Goal: Task Accomplishment & Management: Complete application form

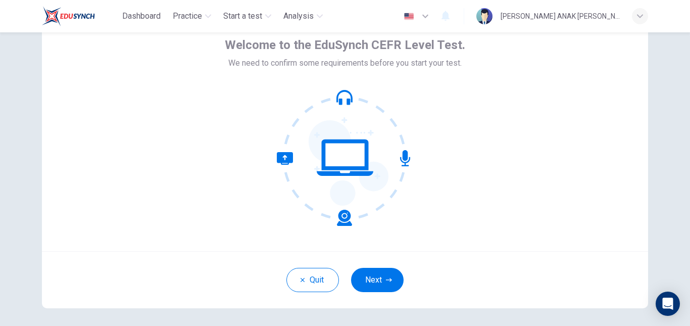
scroll to position [55, 0]
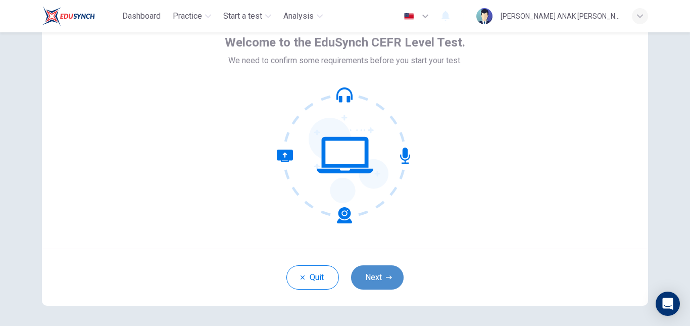
click at [386, 280] on button "Next" at bounding box center [377, 277] width 53 height 24
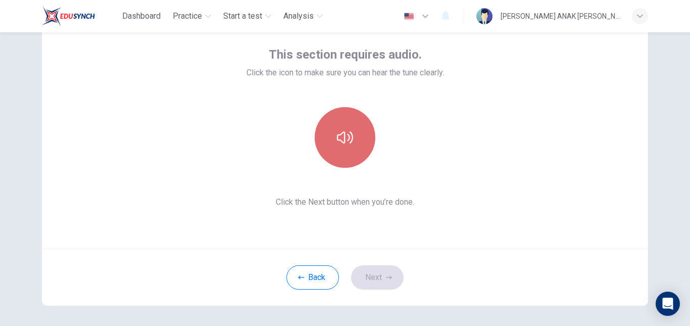
click at [348, 143] on icon "button" at bounding box center [345, 137] width 16 height 16
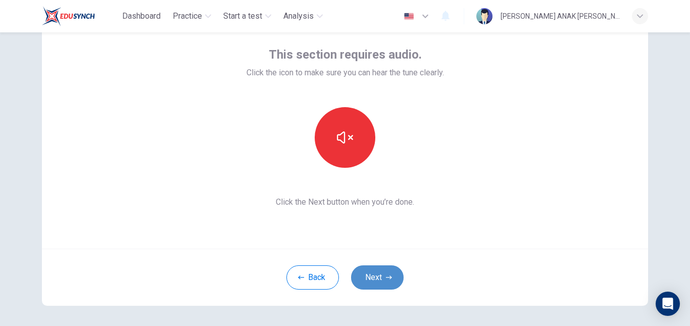
click at [375, 280] on button "Next" at bounding box center [377, 277] width 53 height 24
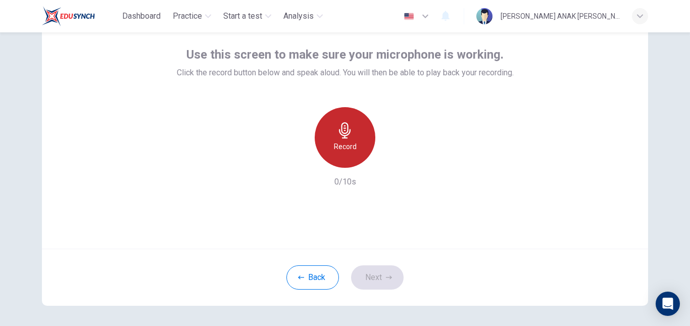
click at [356, 143] on div "Record" at bounding box center [345, 137] width 61 height 61
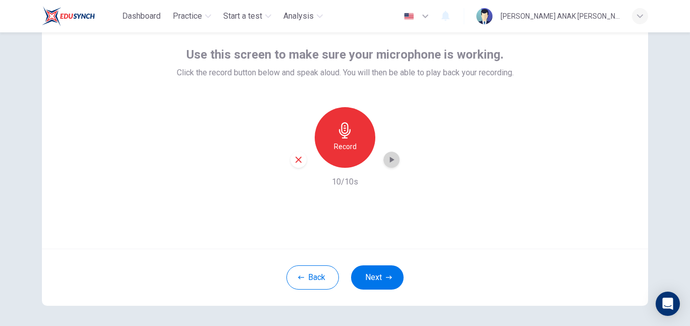
click at [390, 164] on icon "button" at bounding box center [392, 160] width 10 height 10
click at [385, 274] on button "Next" at bounding box center [377, 277] width 53 height 24
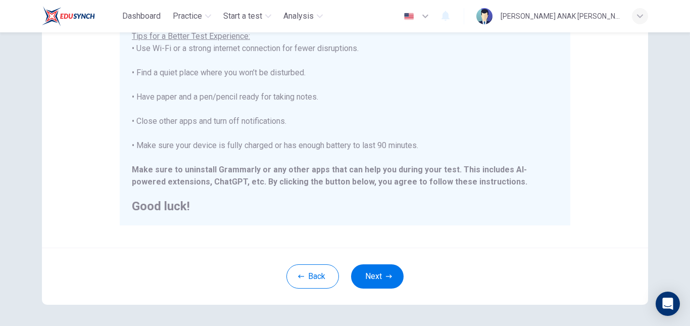
scroll to position [236, 0]
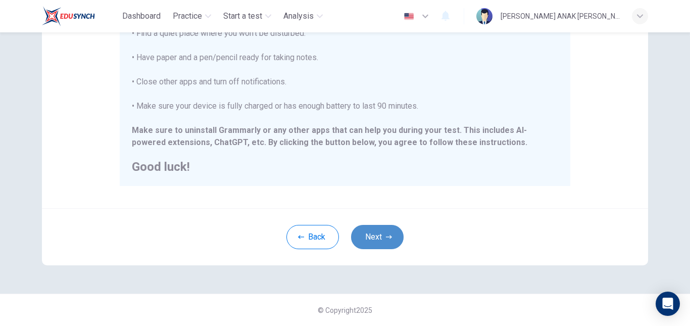
click at [370, 231] on button "Next" at bounding box center [377, 237] width 53 height 24
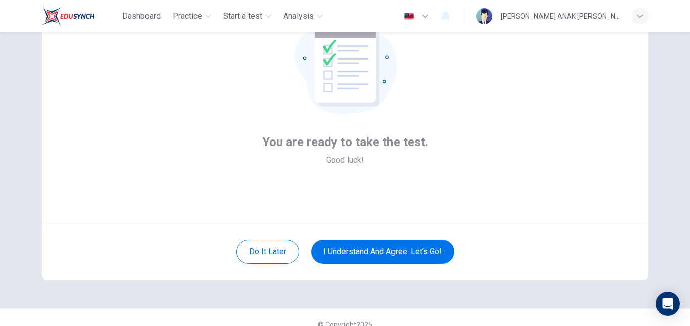
scroll to position [95, 0]
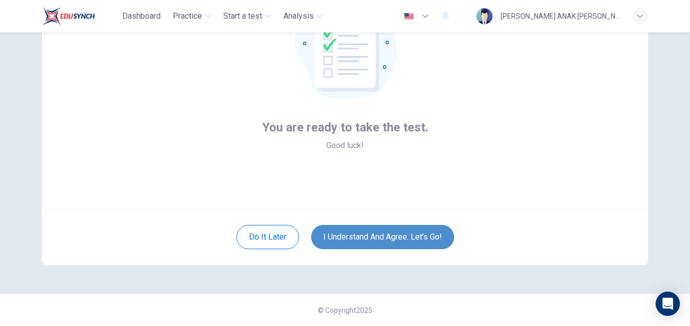
click at [392, 230] on button "I understand and agree. Let’s go!" at bounding box center [382, 237] width 143 height 24
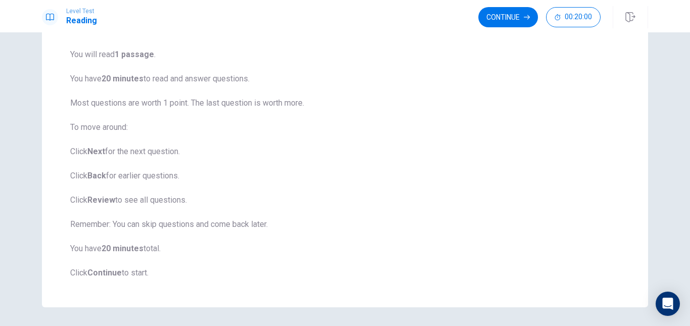
scroll to position [78, 0]
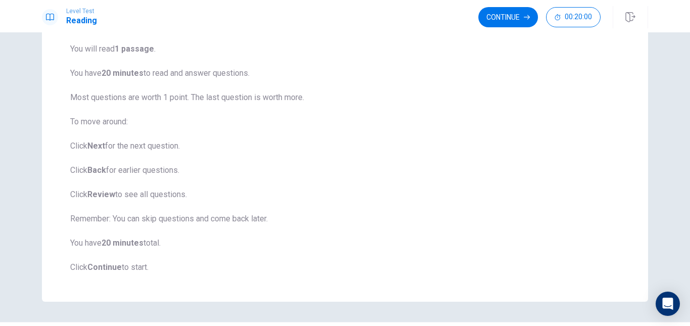
click at [424, 195] on span "You will read 1 passage . You have 20 minutes to read and answer questions. Mos…" at bounding box center [345, 158] width 550 height 230
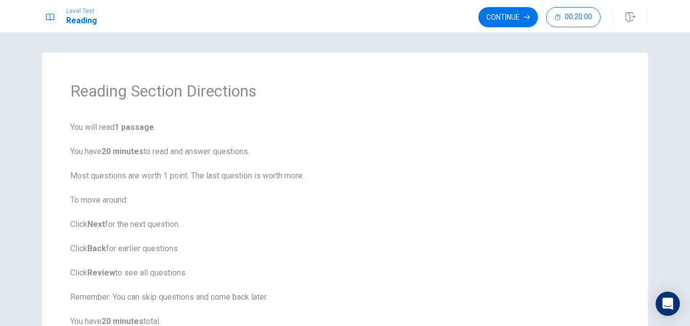
scroll to position [1, 0]
click at [500, 16] on button "Continue" at bounding box center [508, 17] width 60 height 20
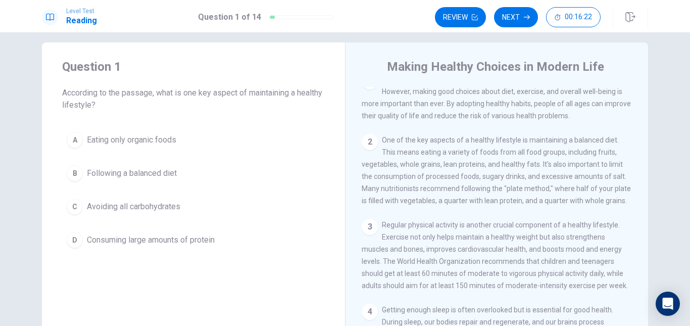
scroll to position [2, 0]
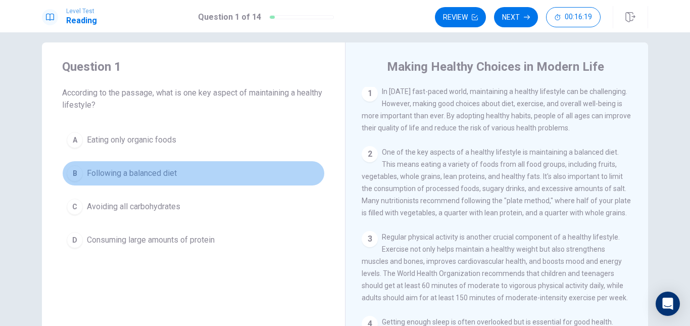
click at [117, 170] on span "Following a balanced diet" at bounding box center [132, 173] width 90 height 12
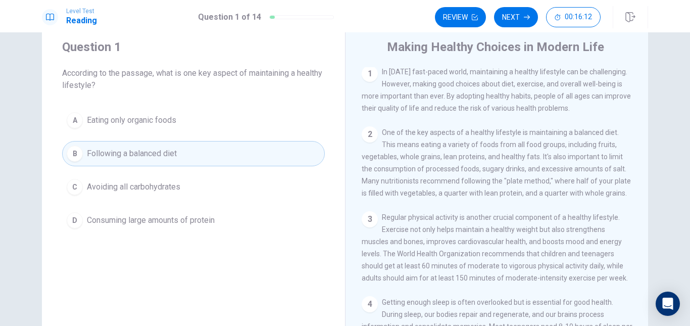
scroll to position [4, 0]
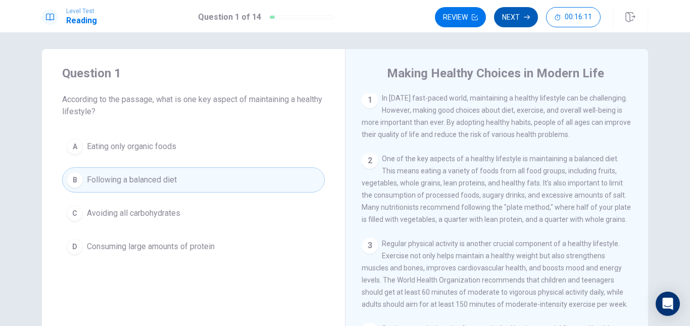
click at [506, 13] on button "Next" at bounding box center [516, 17] width 44 height 20
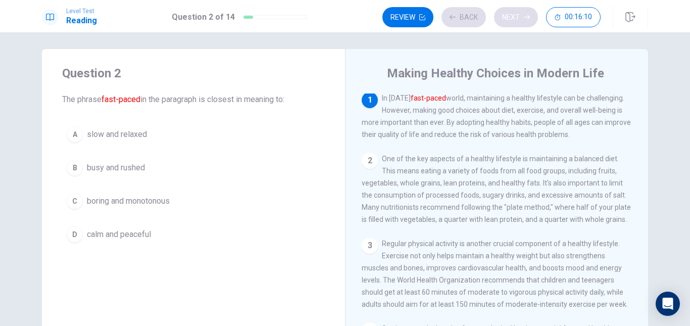
scroll to position [0, 0]
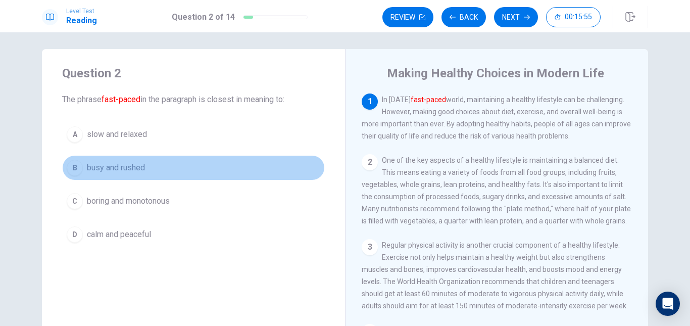
click at [109, 169] on span "busy and rushed" at bounding box center [116, 168] width 58 height 12
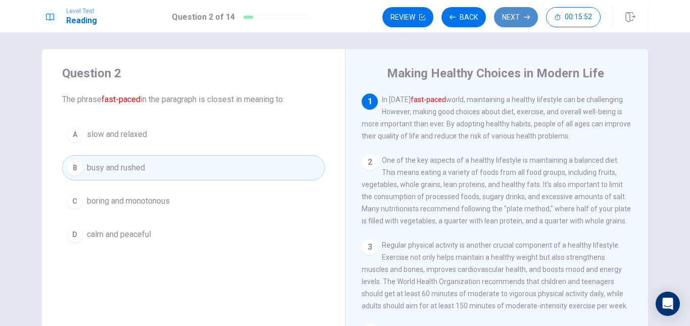
click at [507, 21] on button "Next" at bounding box center [516, 17] width 44 height 20
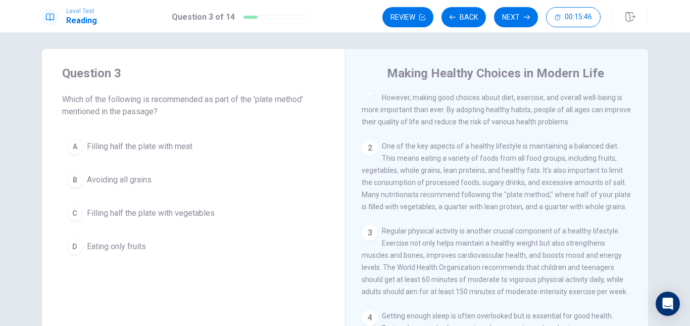
scroll to position [19, 0]
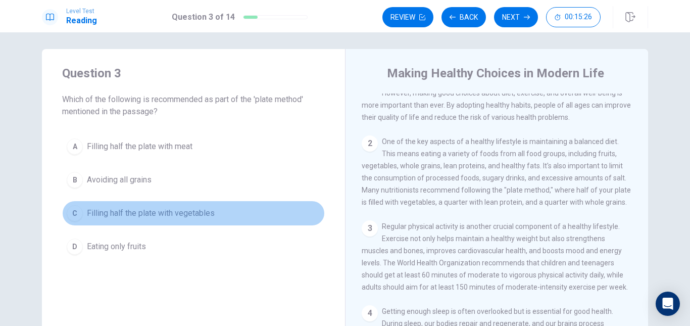
click at [123, 217] on span "Filling half the plate with vegetables" at bounding box center [151, 213] width 128 height 12
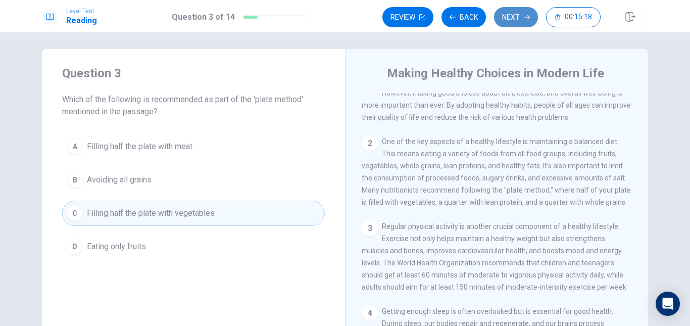
click at [514, 19] on button "Next" at bounding box center [516, 17] width 44 height 20
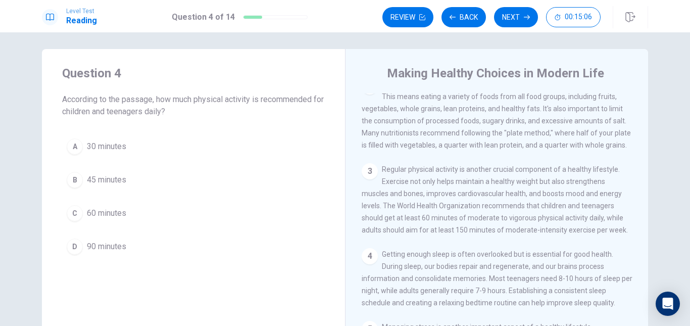
scroll to position [76, 0]
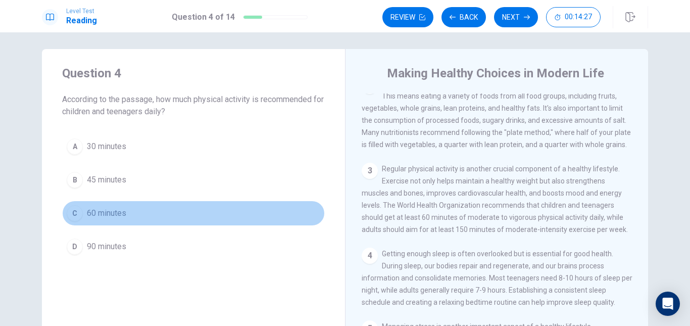
click at [105, 211] on span "60 minutes" at bounding box center [106, 213] width 39 height 12
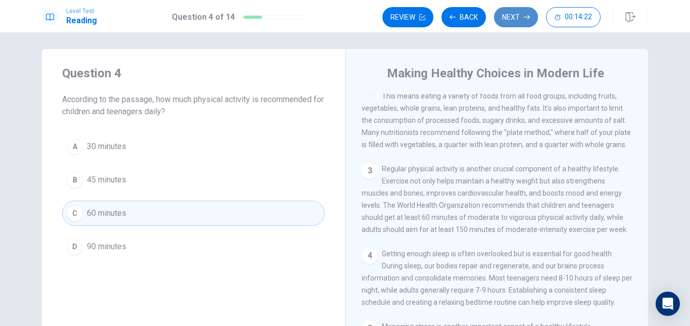
click at [513, 15] on button "Next" at bounding box center [516, 17] width 44 height 20
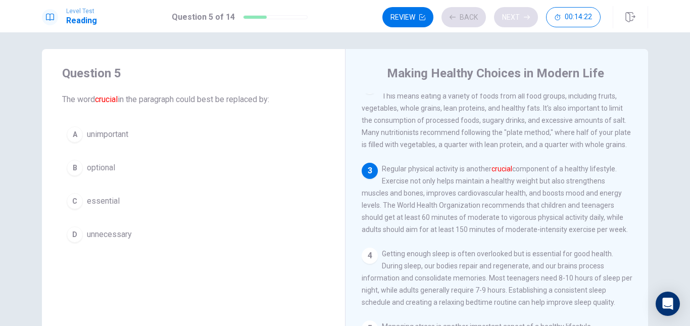
scroll to position [151, 0]
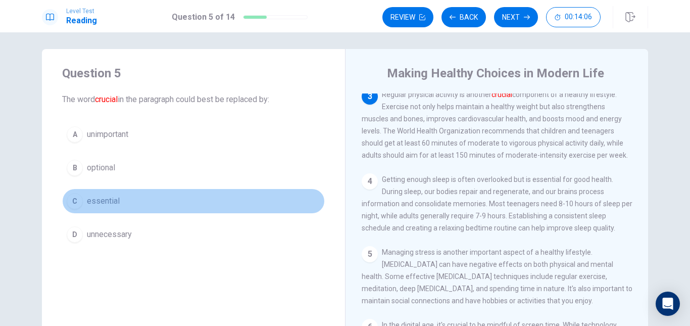
click at [108, 200] on span "essential" at bounding box center [103, 201] width 33 height 12
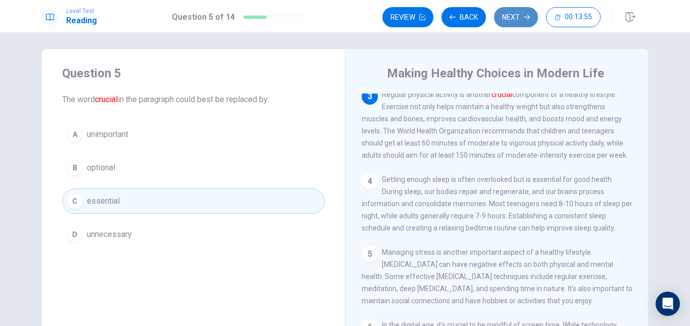
click at [519, 19] on button "Next" at bounding box center [516, 17] width 44 height 20
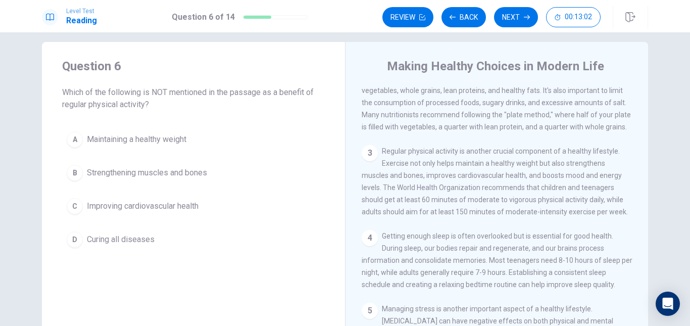
scroll to position [88, 0]
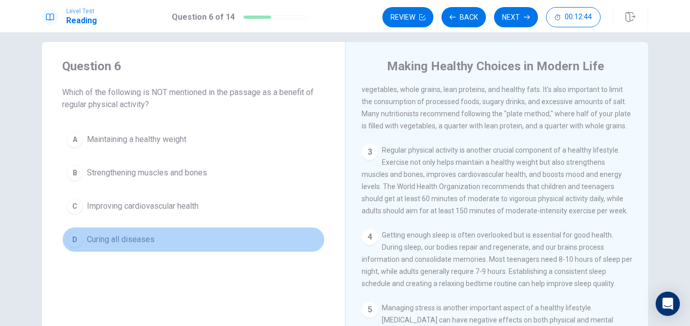
click at [143, 241] on span "Curing all diseases" at bounding box center [121, 239] width 68 height 12
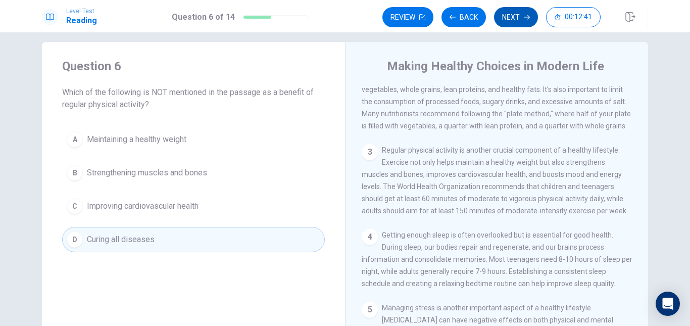
click at [517, 16] on button "Next" at bounding box center [516, 17] width 44 height 20
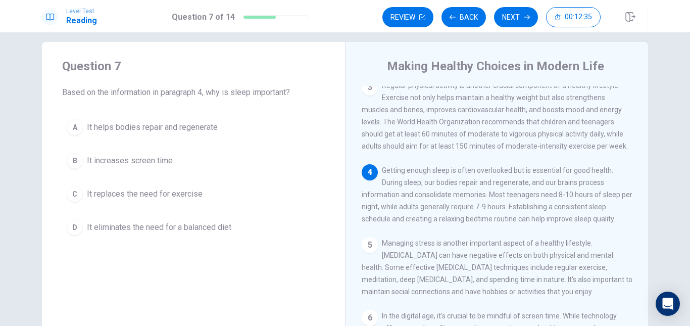
scroll to position [190, 0]
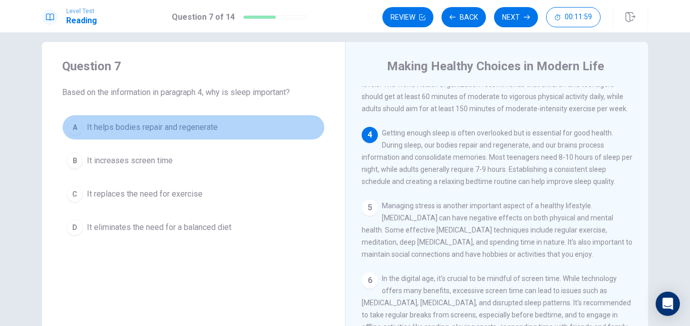
click at [187, 134] on button "A It helps bodies repair and regenerate" at bounding box center [193, 127] width 263 height 25
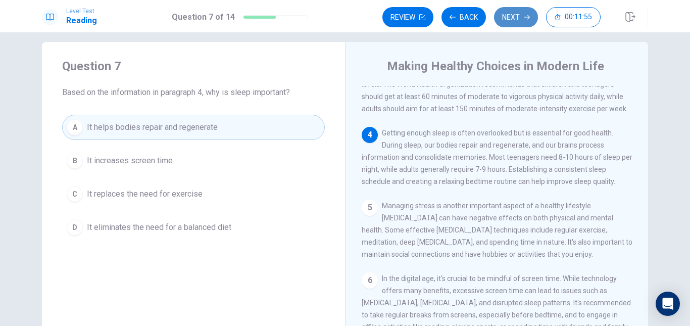
click at [516, 18] on button "Next" at bounding box center [516, 17] width 44 height 20
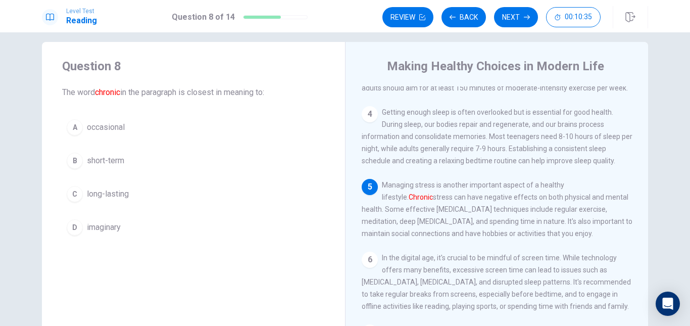
scroll to position [199, 0]
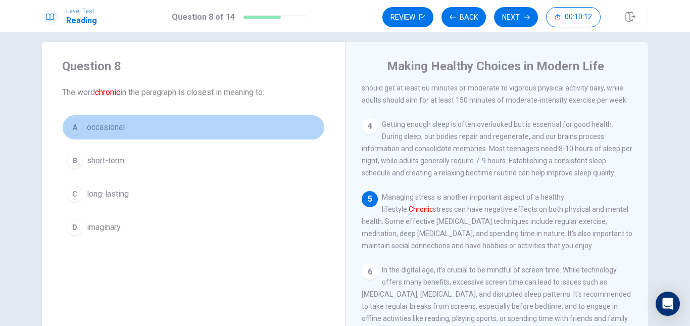
click at [112, 127] on span "occasional" at bounding box center [106, 127] width 38 height 12
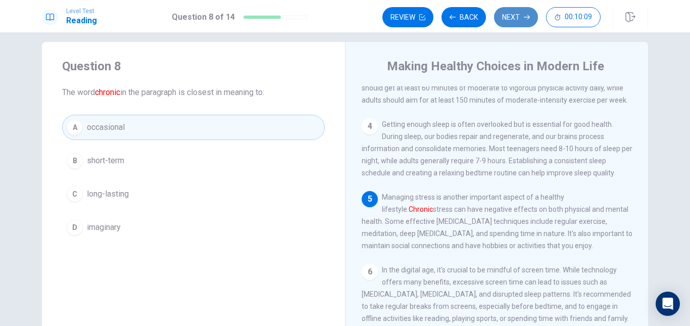
click at [526, 15] on icon "button" at bounding box center [527, 17] width 6 height 6
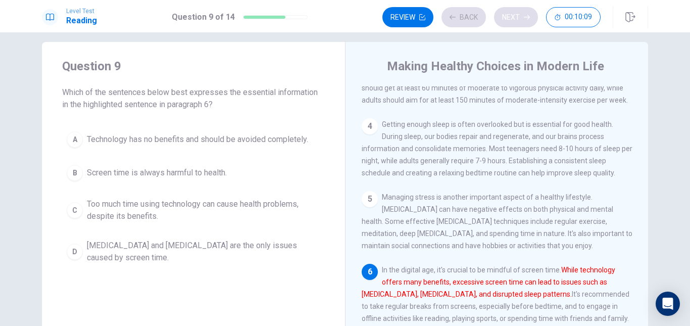
scroll to position [263, 0]
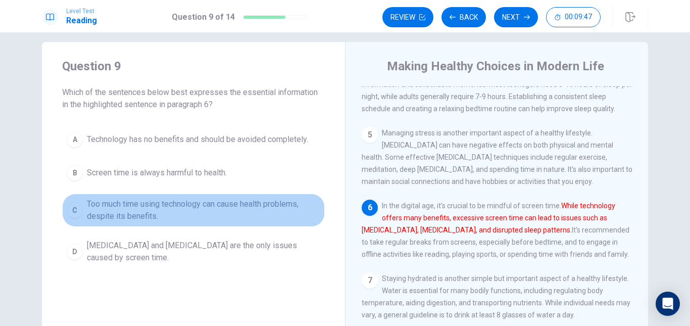
click at [173, 209] on span "Too much time using technology can cause health problems, despite its benefits." at bounding box center [203, 210] width 233 height 24
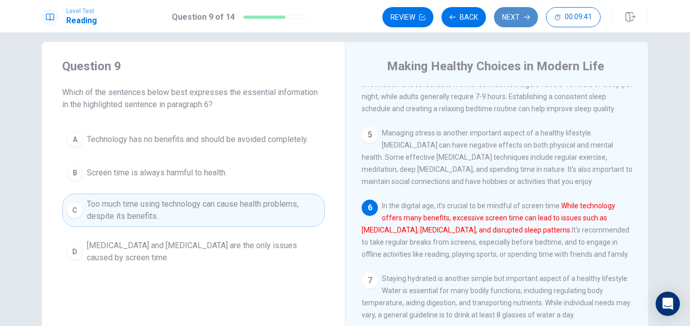
click at [518, 9] on button "Next" at bounding box center [516, 17] width 44 height 20
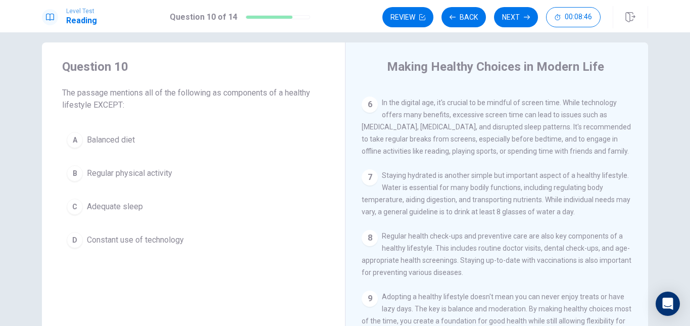
scroll to position [376, 0]
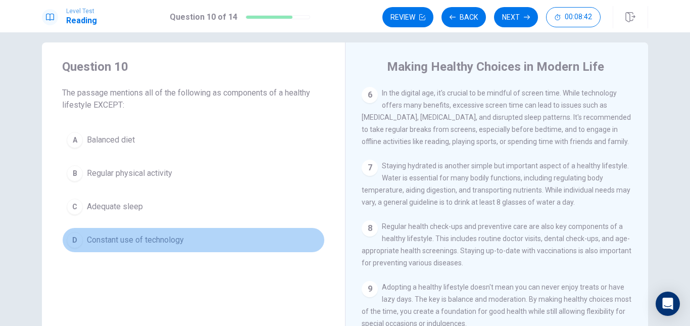
click at [176, 234] on span "Constant use of technology" at bounding box center [135, 240] width 97 height 12
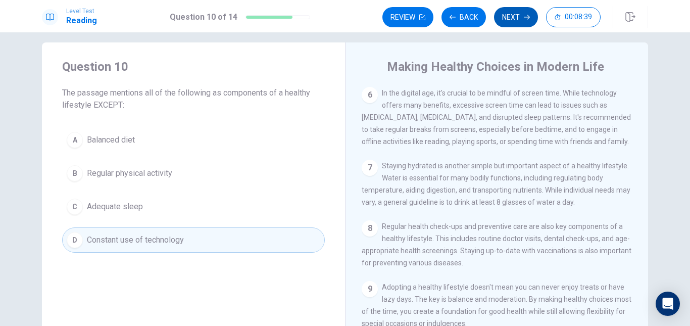
click at [513, 18] on button "Next" at bounding box center [516, 17] width 44 height 20
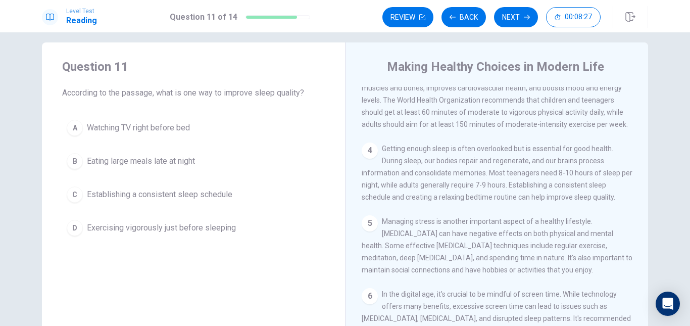
scroll to position [174, 0]
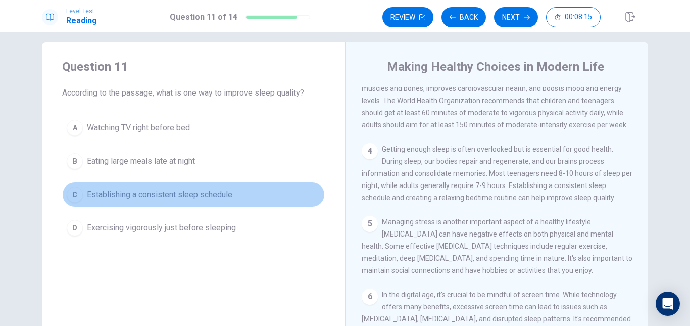
click at [194, 201] on button "C Establishing a consistent sleep schedule" at bounding box center [193, 194] width 263 height 25
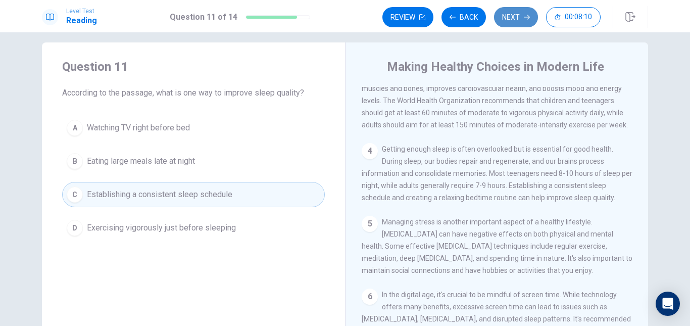
click at [521, 17] on button "Next" at bounding box center [516, 17] width 44 height 20
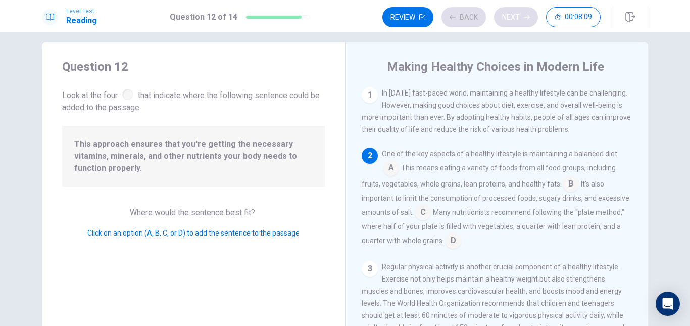
scroll to position [63, 0]
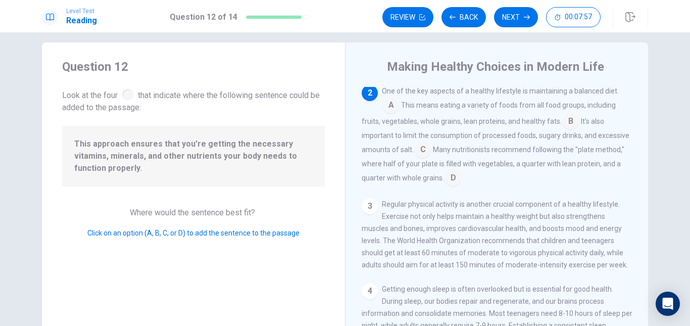
click at [422, 108] on span "This means eating a variety of foods from all food groups, including fruits, ve…" at bounding box center [489, 113] width 254 height 24
click at [449, 175] on input at bounding box center [453, 179] width 16 height 16
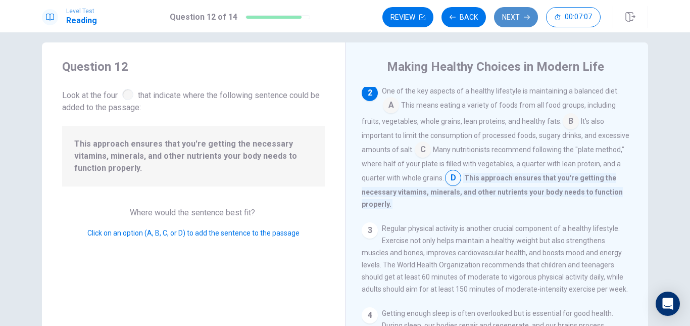
click at [515, 20] on button "Next" at bounding box center [516, 17] width 44 height 20
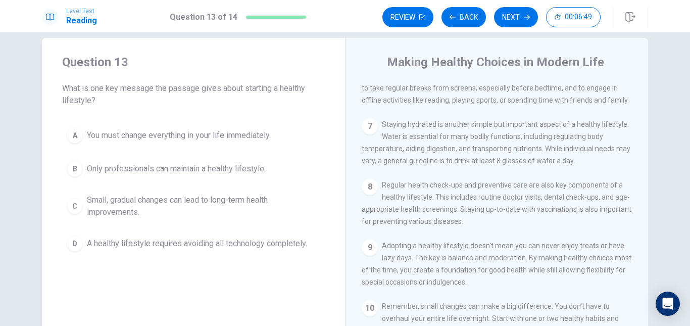
scroll to position [11, 0]
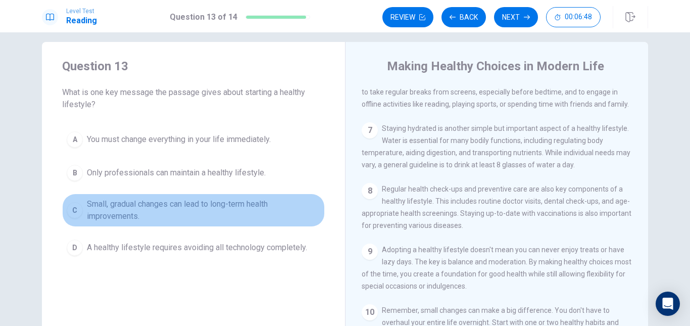
click at [186, 202] on span "Small, gradual changes can lead to long-term health improvements." at bounding box center [203, 210] width 233 height 24
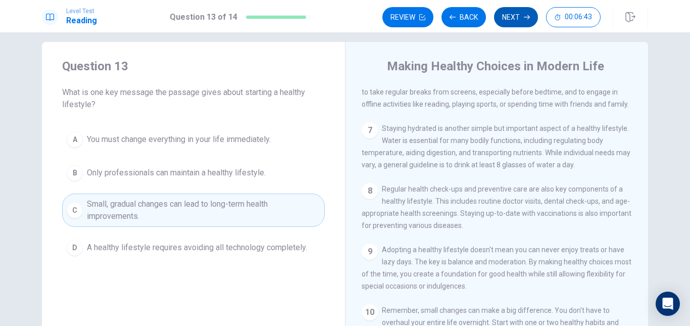
click at [514, 24] on button "Next" at bounding box center [516, 17] width 44 height 20
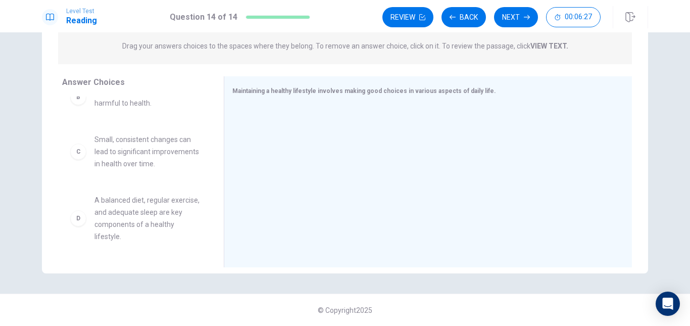
scroll to position [69, 0]
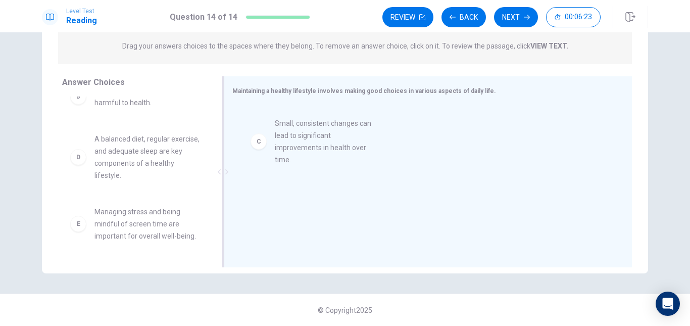
drag, startPoint x: 115, startPoint y: 161, endPoint x: 301, endPoint y: 146, distance: 186.6
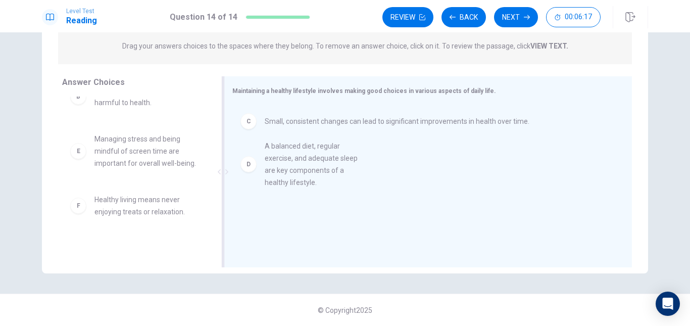
drag, startPoint x: 131, startPoint y: 157, endPoint x: 307, endPoint y: 164, distance: 176.5
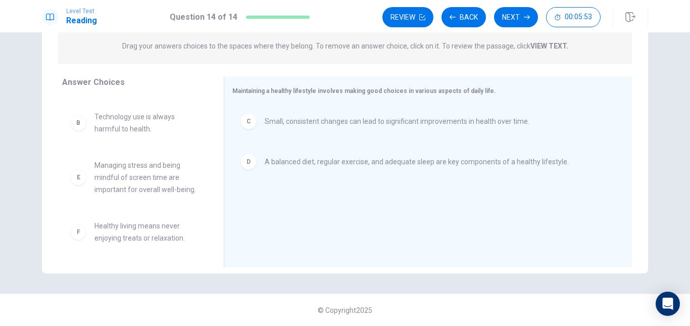
scroll to position [42, 0]
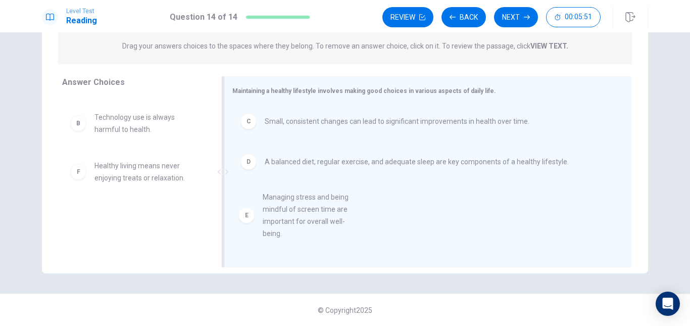
drag, startPoint x: 128, startPoint y: 171, endPoint x: 304, endPoint y: 204, distance: 179.4
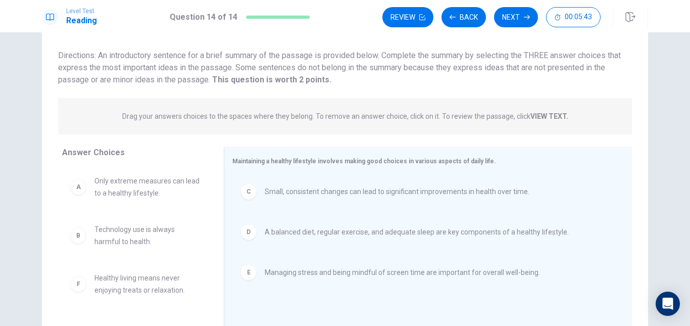
scroll to position [60, 0]
click at [514, 19] on button "Next" at bounding box center [516, 17] width 44 height 20
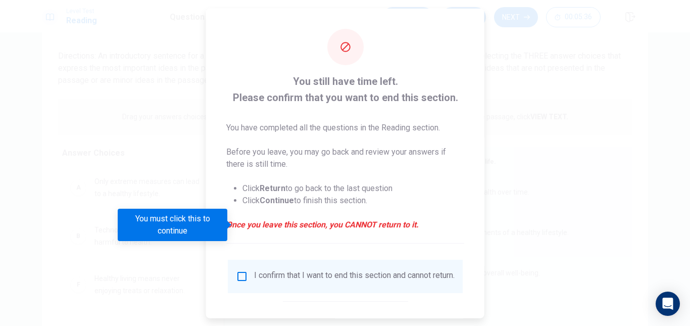
scroll to position [51, 0]
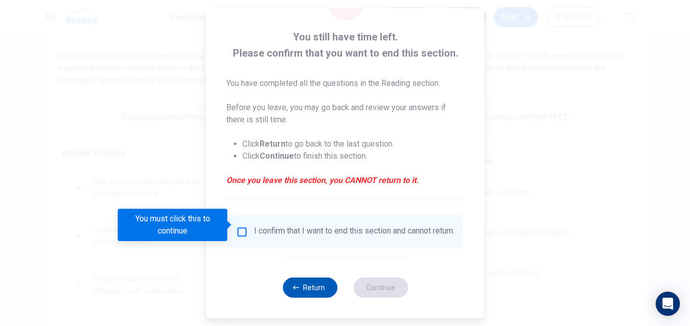
click at [318, 291] on button "Return" at bounding box center [309, 287] width 55 height 20
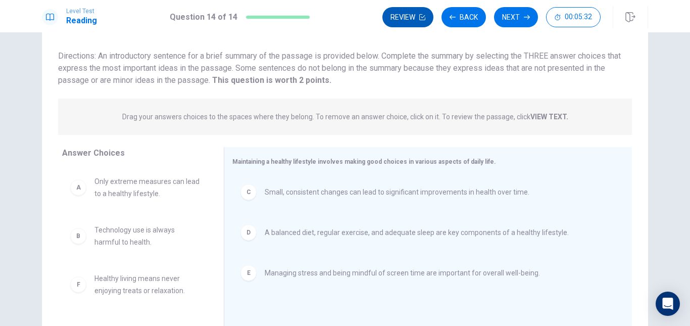
click at [407, 18] on button "Review" at bounding box center [407, 17] width 51 height 20
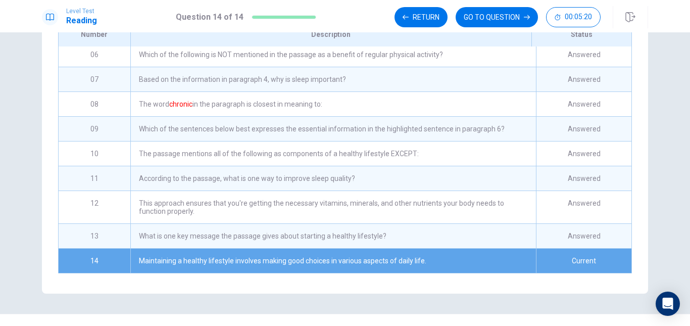
scroll to position [160, 0]
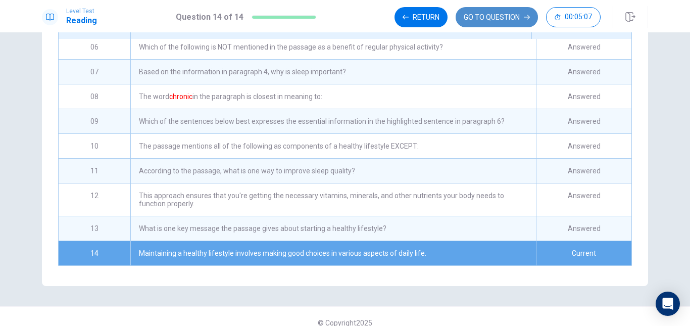
click at [505, 21] on button "GO TO QUESTION" at bounding box center [497, 17] width 82 height 20
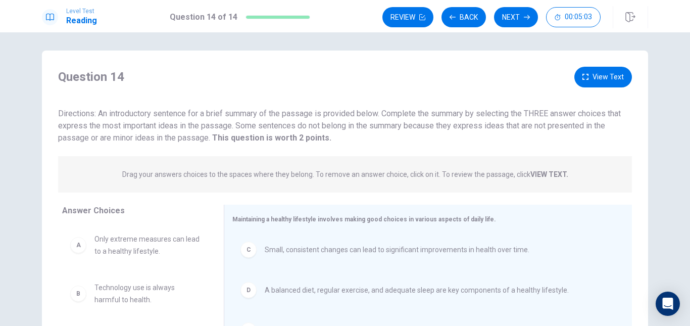
scroll to position [0, 0]
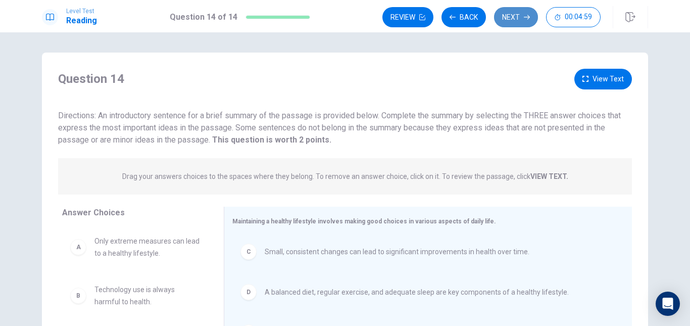
click at [509, 11] on button "Next" at bounding box center [516, 17] width 44 height 20
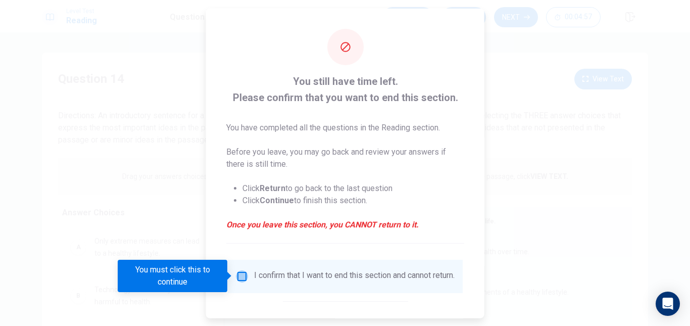
click at [244, 277] on input "You must click this to continue" at bounding box center [242, 276] width 12 height 12
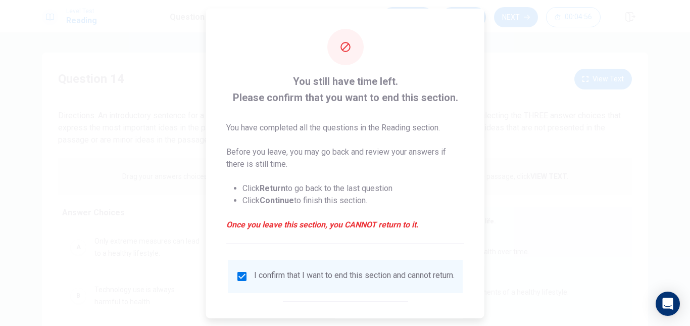
scroll to position [51, 0]
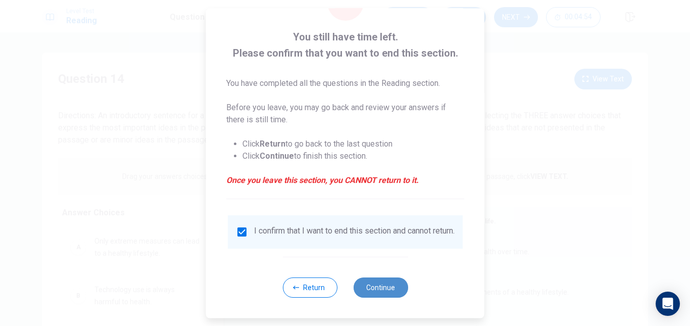
click at [390, 293] on button "Continue" at bounding box center [380, 287] width 55 height 20
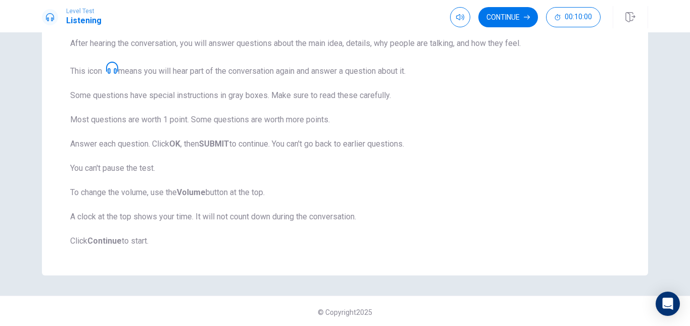
scroll to position [0, 0]
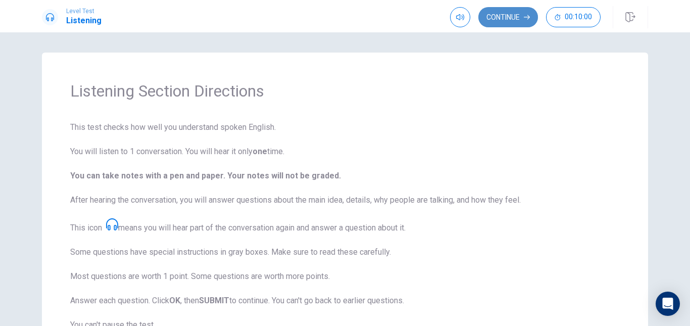
click at [491, 24] on button "Continue" at bounding box center [508, 17] width 60 height 20
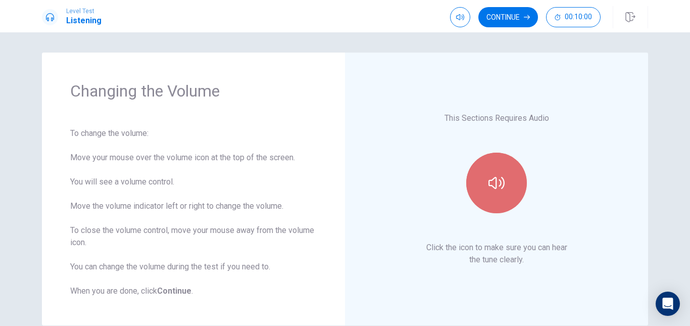
click at [495, 180] on icon "button" at bounding box center [497, 183] width 16 height 16
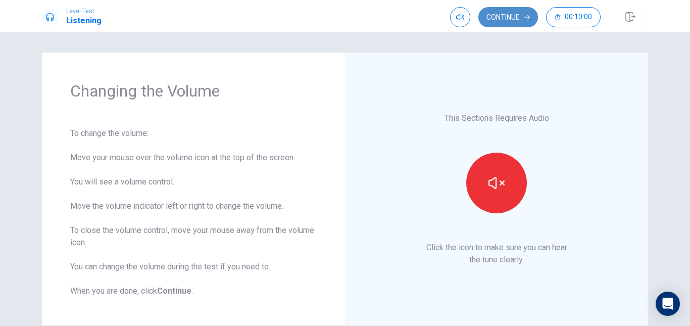
click at [505, 19] on button "Continue" at bounding box center [508, 17] width 60 height 20
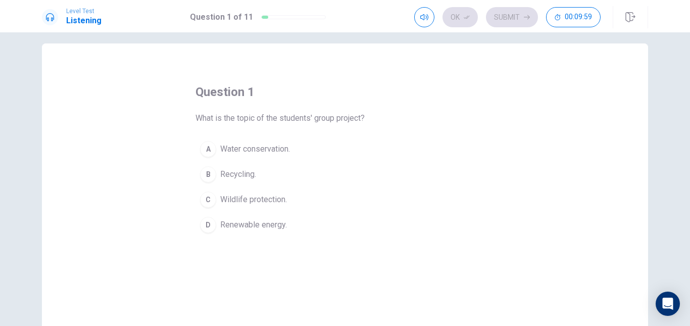
scroll to position [9, 0]
click at [265, 222] on span "Renewable energy." at bounding box center [253, 225] width 67 height 12
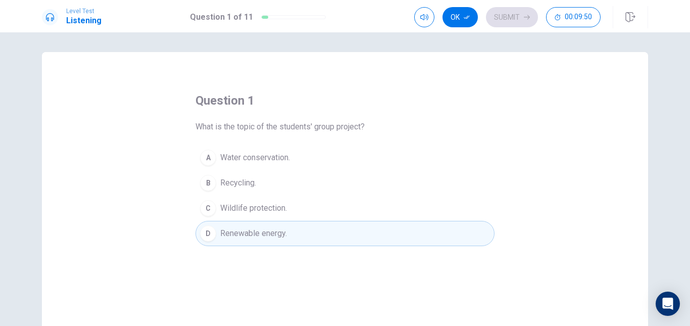
scroll to position [0, 0]
click at [467, 18] on icon "button" at bounding box center [467, 17] width 6 height 6
click at [506, 22] on button "Submit" at bounding box center [512, 17] width 52 height 20
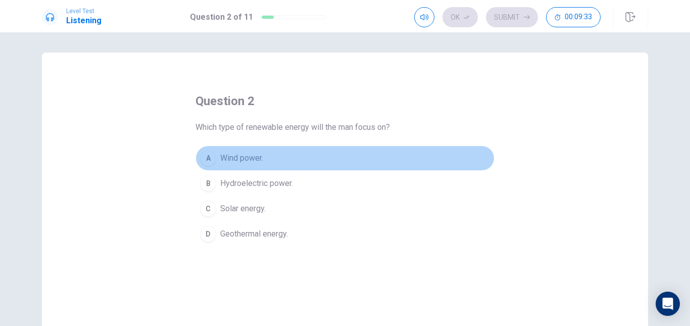
click at [255, 153] on span "Wind power." at bounding box center [241, 158] width 43 height 12
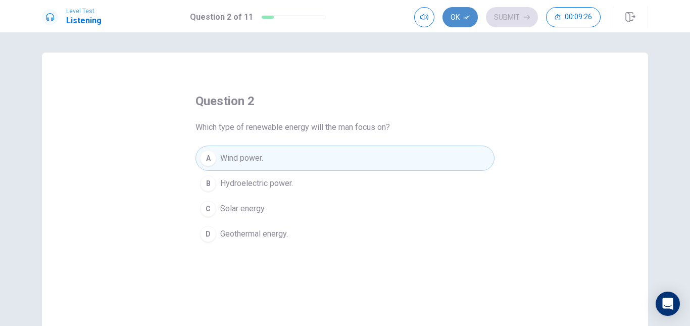
click at [472, 11] on button "Ok" at bounding box center [460, 17] width 35 height 20
click at [517, 18] on button "Submit" at bounding box center [512, 17] width 52 height 20
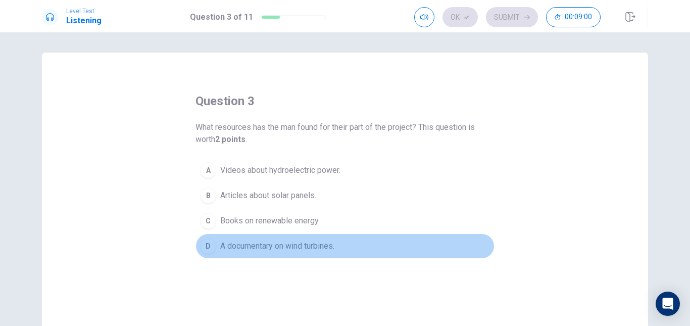
click at [308, 247] on span "A documentary on wind turbines." at bounding box center [277, 246] width 114 height 12
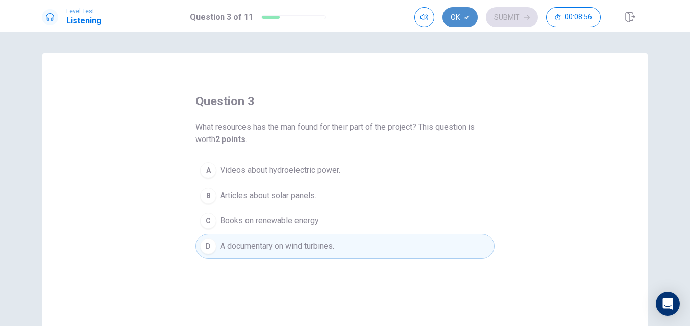
click at [474, 16] on button "Ok" at bounding box center [460, 17] width 35 height 20
click at [516, 24] on button "Submit" at bounding box center [512, 17] width 52 height 20
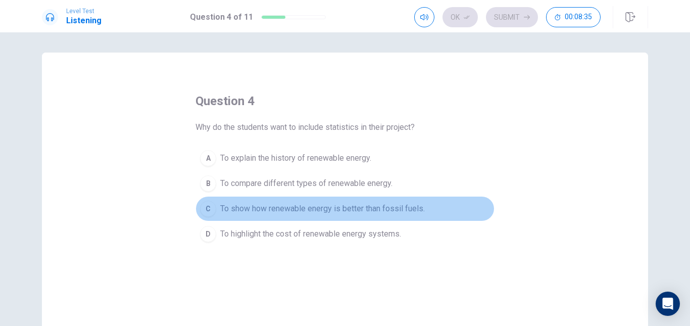
click at [348, 207] on span "To show how renewable energy is better than fossil fuels." at bounding box center [322, 209] width 205 height 12
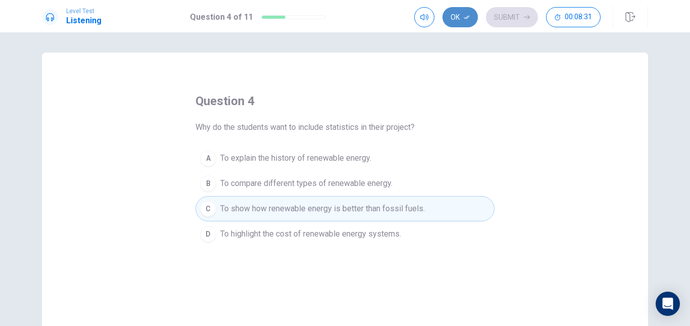
click at [455, 15] on button "Ok" at bounding box center [460, 17] width 35 height 20
click at [496, 19] on button "Submit" at bounding box center [512, 17] width 52 height 20
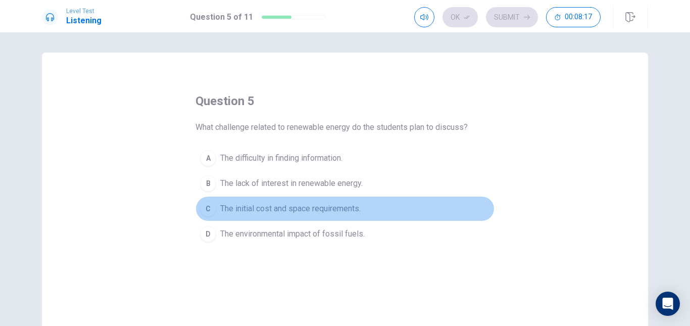
click at [340, 211] on span "The initial cost and space requirements." at bounding box center [290, 209] width 140 height 12
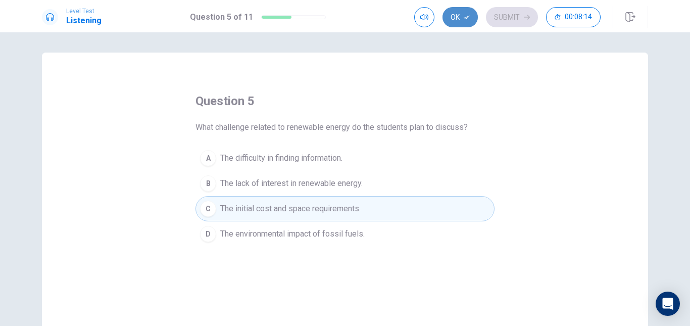
click at [456, 9] on button "Ok" at bounding box center [460, 17] width 35 height 20
click at [508, 12] on button "Submit" at bounding box center [512, 17] width 52 height 20
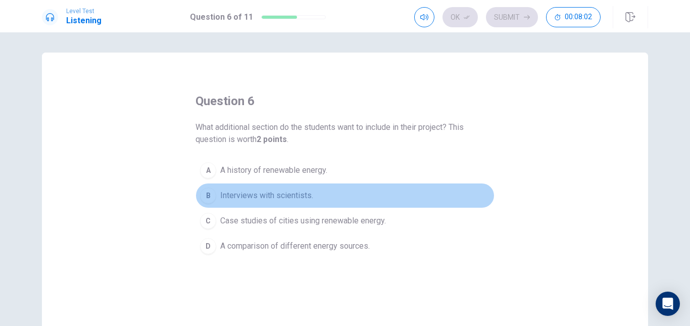
click at [268, 193] on span "Interviews with scientists." at bounding box center [266, 195] width 93 height 12
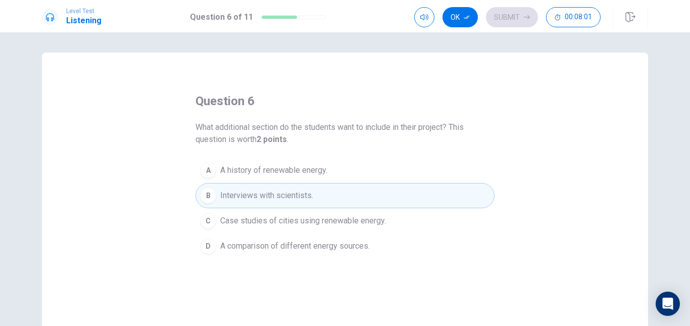
click at [271, 219] on span "Case studies of cities using renewable energy." at bounding box center [303, 221] width 166 height 12
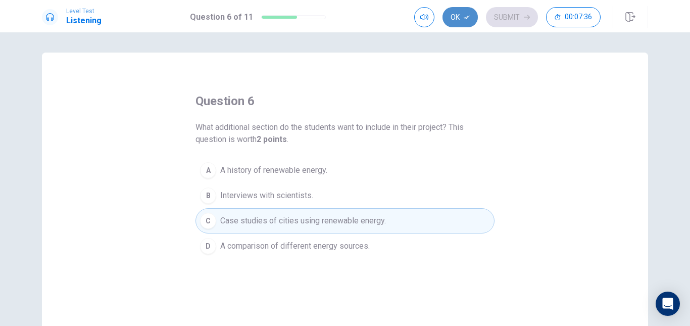
click at [458, 21] on button "Ok" at bounding box center [460, 17] width 35 height 20
click at [516, 23] on button "Submit" at bounding box center [512, 17] width 52 height 20
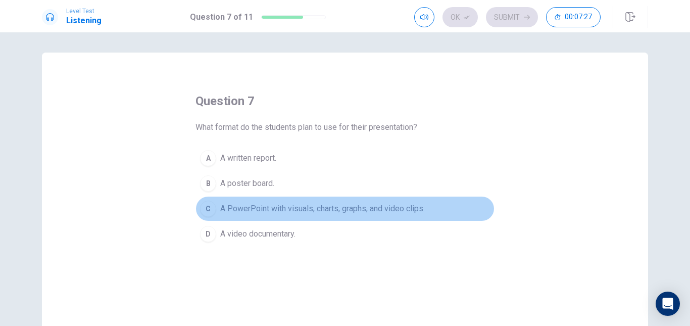
click at [344, 210] on span "A PowerPoint with visuals, charts, graphs, and video clips." at bounding box center [322, 209] width 205 height 12
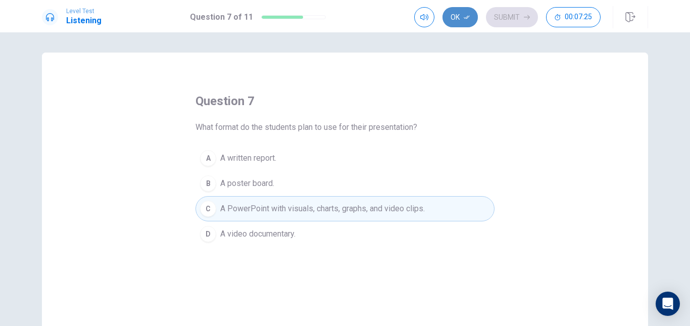
click at [468, 18] on icon "button" at bounding box center [467, 18] width 6 height 4
click at [500, 18] on button "Submit" at bounding box center [512, 17] width 52 height 20
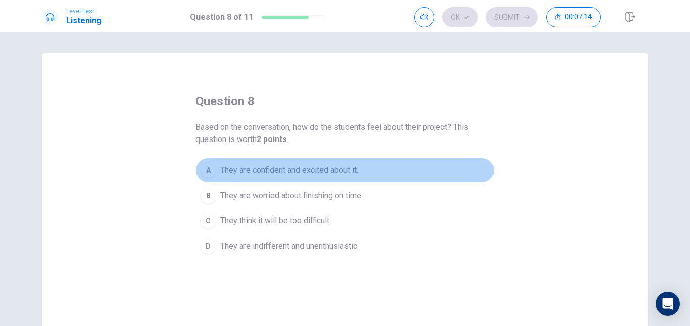
click at [337, 165] on span "They are confident and excited about it." at bounding box center [289, 170] width 138 height 12
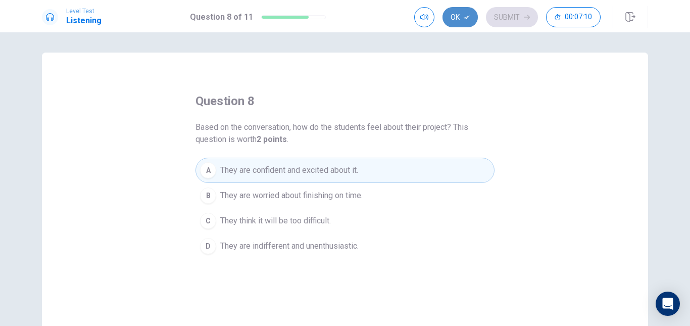
click at [466, 20] on button "Ok" at bounding box center [460, 17] width 35 height 20
click at [508, 18] on button "Submit" at bounding box center [512, 17] width 52 height 20
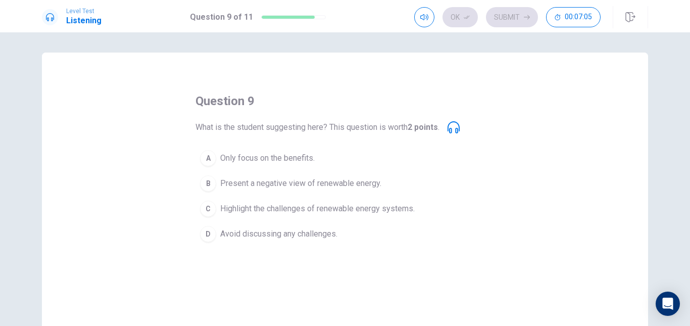
click at [397, 209] on span "Highlight the challenges of renewable energy systems." at bounding box center [317, 209] width 195 height 12
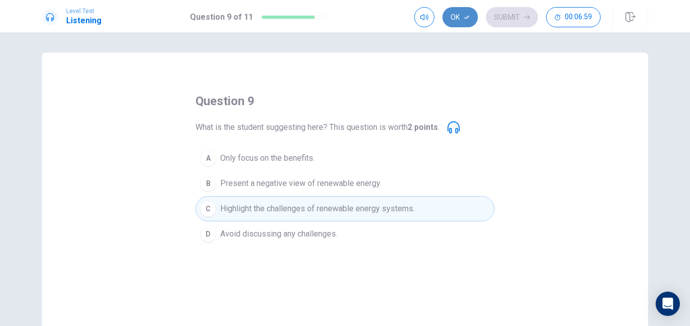
click at [471, 19] on button "Ok" at bounding box center [460, 17] width 35 height 20
click at [506, 20] on button "Submit" at bounding box center [512, 17] width 52 height 20
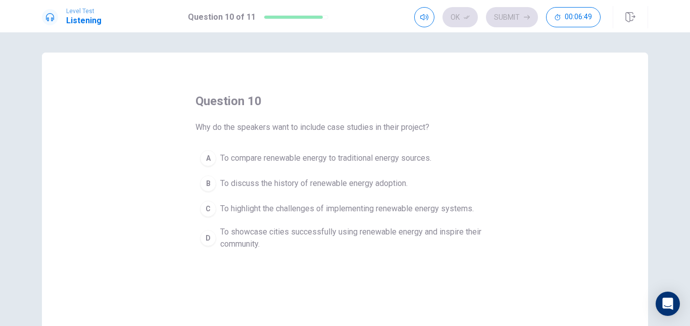
click at [341, 232] on span "To showcase cities successfully using renewable energy and inspire their commun…" at bounding box center [355, 238] width 270 height 24
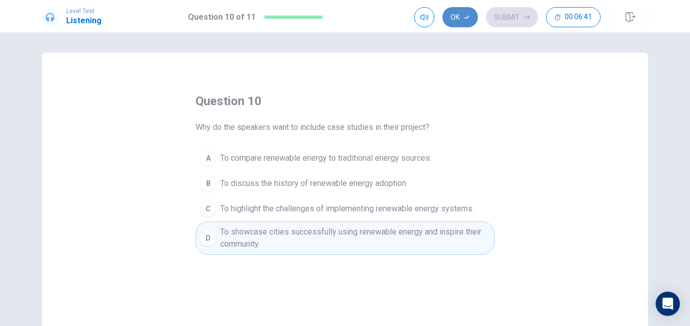
click at [464, 21] on button "Ok" at bounding box center [460, 17] width 35 height 20
click at [517, 18] on button "Submit" at bounding box center [512, 17] width 52 height 20
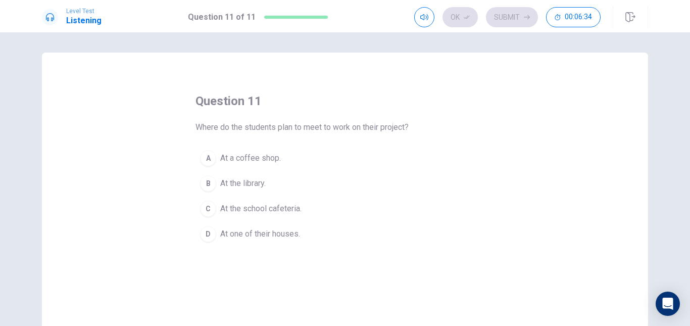
click at [254, 183] on span "At the library." at bounding box center [242, 183] width 45 height 12
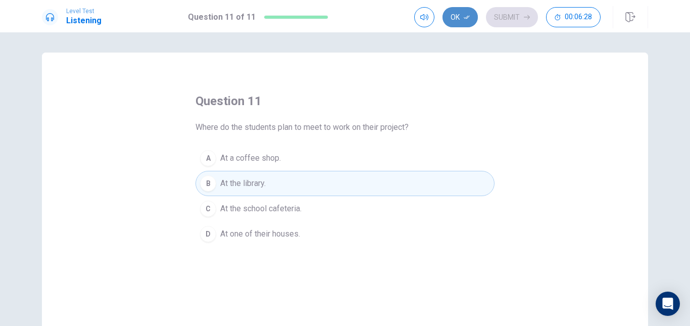
click at [468, 17] on icon "button" at bounding box center [467, 18] width 6 height 4
click at [505, 21] on button "Submit" at bounding box center [512, 17] width 52 height 20
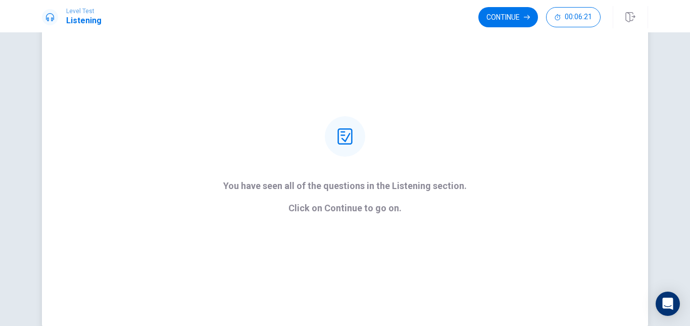
scroll to position [46, 0]
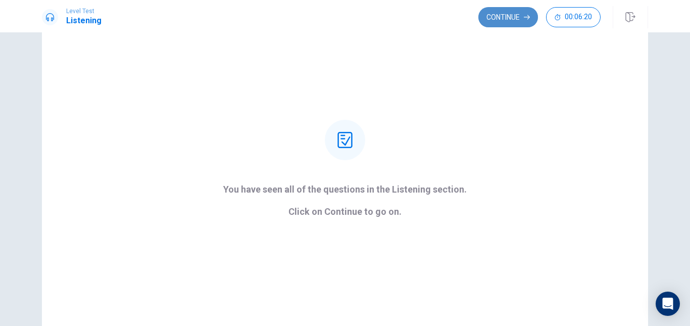
click at [509, 21] on button "Continue" at bounding box center [508, 17] width 60 height 20
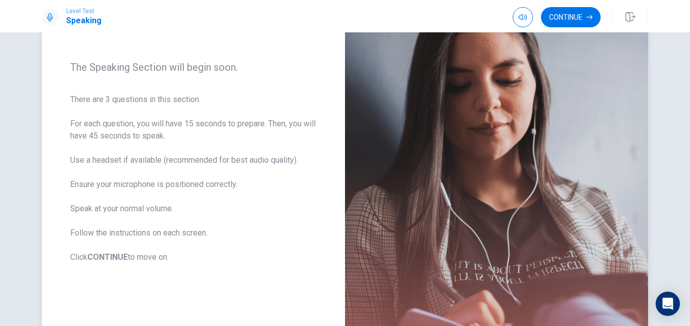
scroll to position [110, 0]
click at [574, 18] on button "Continue" at bounding box center [571, 17] width 60 height 20
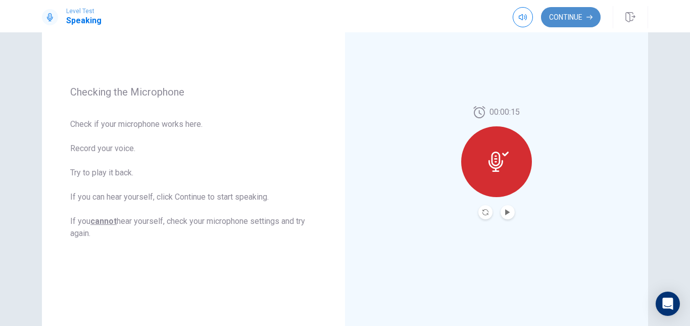
click at [568, 19] on button "Continue" at bounding box center [571, 17] width 60 height 20
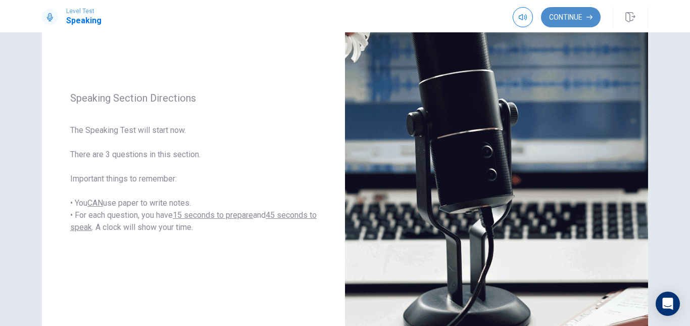
click at [568, 19] on button "Continue" at bounding box center [571, 17] width 60 height 20
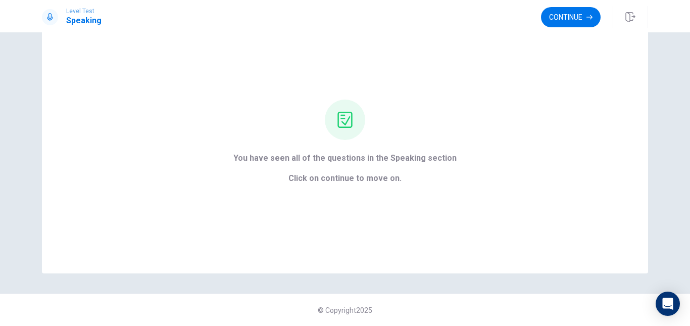
scroll to position [42, 0]
click at [566, 21] on button "Continue" at bounding box center [571, 17] width 60 height 20
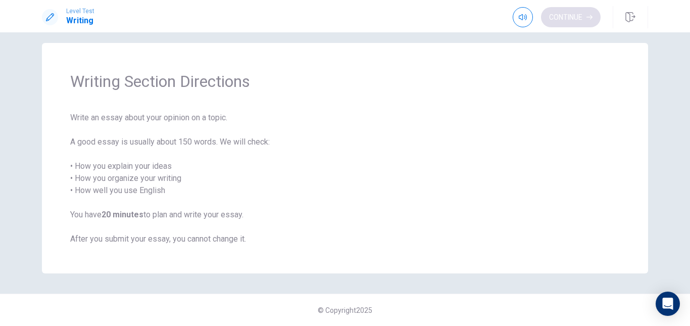
scroll to position [10, 0]
click at [567, 20] on button "Continue" at bounding box center [571, 17] width 60 height 20
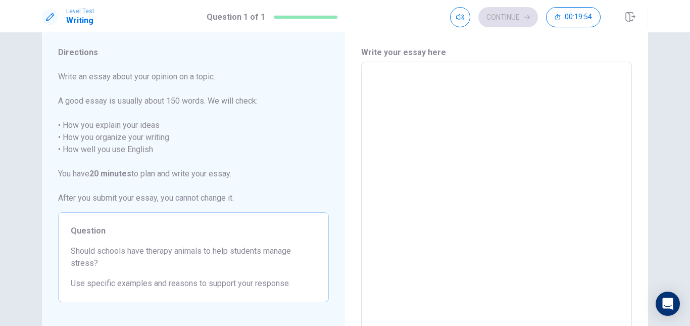
scroll to position [21, 0]
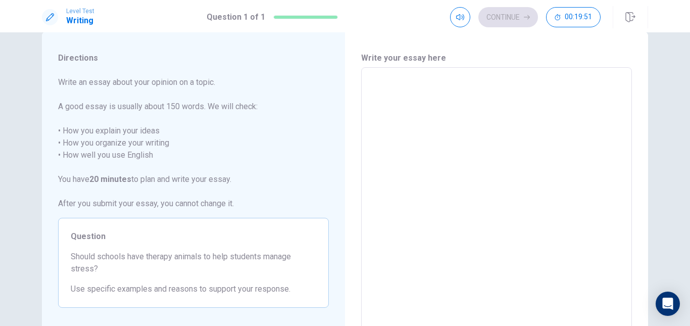
click at [425, 94] on textarea at bounding box center [496, 207] width 257 height 263
type textarea "S"
type textarea "x"
type textarea "Sc"
type textarea "x"
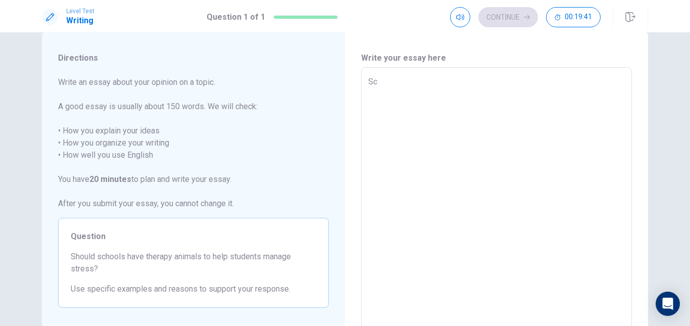
type textarea "Sch"
type textarea "x"
type textarea "Scho"
type textarea "x"
type textarea "Schoo"
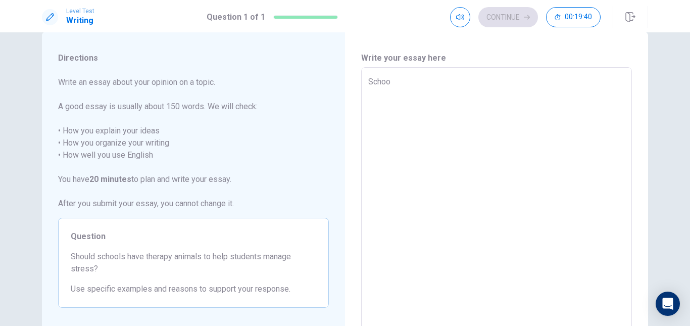
type textarea "x"
type textarea "School"
type textarea "x"
type textarea "Schools"
type textarea "x"
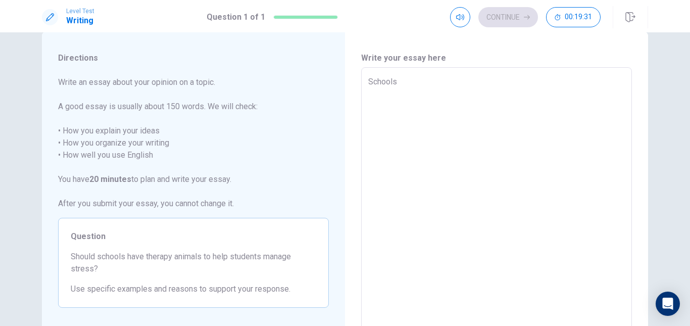
type textarea "Schools"
type textarea "x"
type textarea "Schools a"
type textarea "x"
type textarea "Schools are"
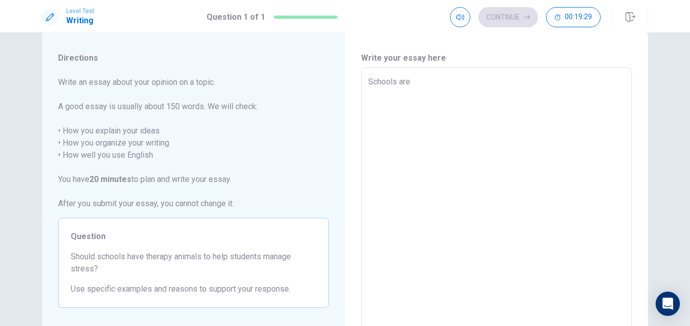
type textarea "x"
type textarea "Schools are"
type textarea "x"
type textarea "Schools are s"
type textarea "x"
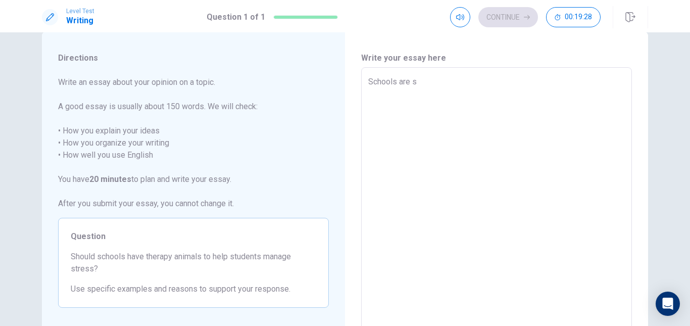
type textarea "Schools are su"
type textarea "x"
type textarea "Schools are sup"
type textarea "x"
type textarea "Schools are supp"
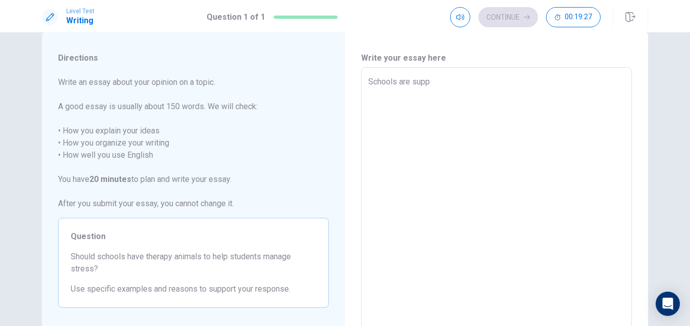
type textarea "x"
type textarea "Schools are suppo"
type textarea "x"
type textarea "Schools are suppos"
type textarea "x"
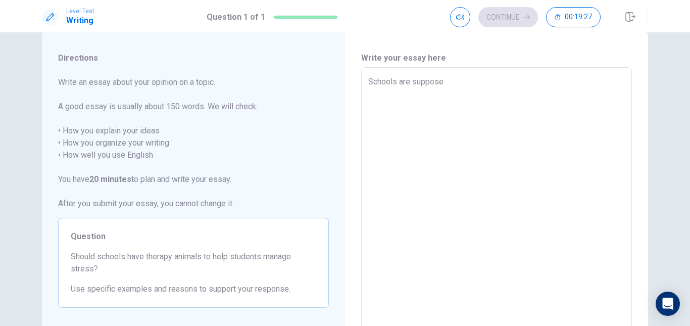
type textarea "Schools are supposed"
type textarea "x"
type textarea "Schools are supposed"
type textarea "x"
type textarea "Schools are supposed t"
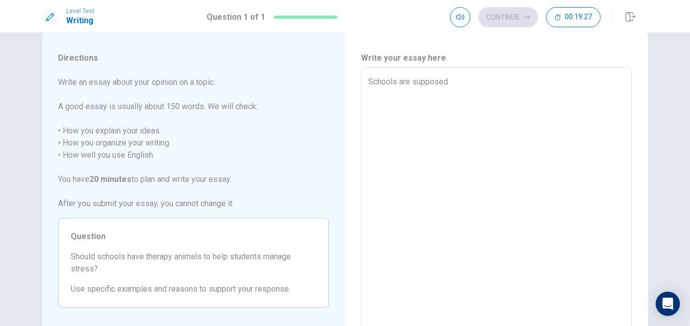
type textarea "x"
type textarea "Schools are supposed to"
type textarea "x"
type textarea "Schools are supposed to"
type textarea "x"
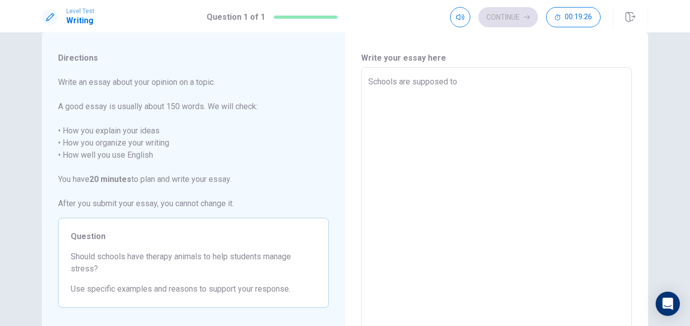
type textarea "Schools are supposed to b"
type textarea "x"
type textarea "Schools are supposed to be"
type textarea "x"
type textarea "Schools are supposed to be"
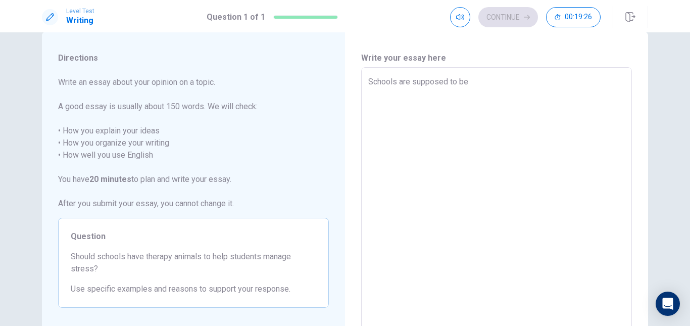
type textarea "x"
type textarea "Schools are supposed to be a"
type textarea "x"
type textarea "Schools are supposed to be a"
type textarea "x"
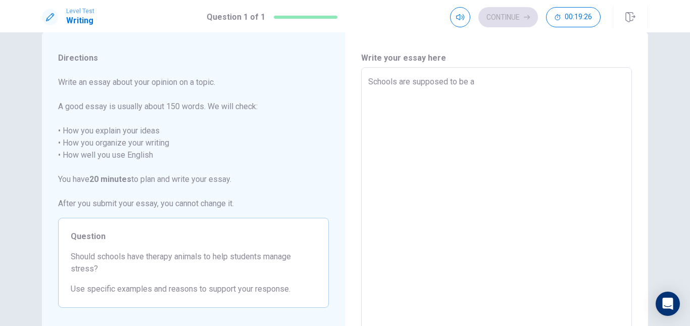
type textarea "Schools are supposed to be a p"
type textarea "x"
type textarea "Schools are supposed to be a pl"
type textarea "x"
type textarea "Schools are supposed to be a pla"
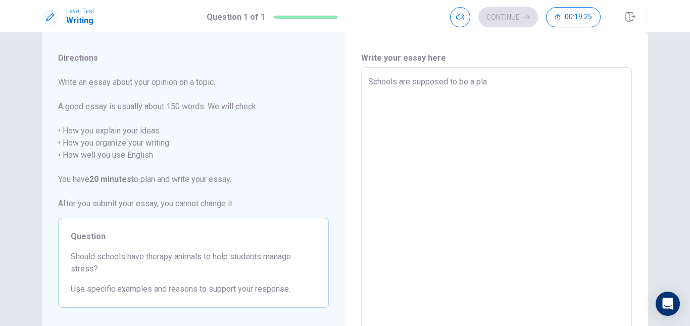
type textarea "x"
type textarea "Schools are supposed to be a plac"
type textarea "x"
type textarea "Schools are supposed to be a place"
type textarea "x"
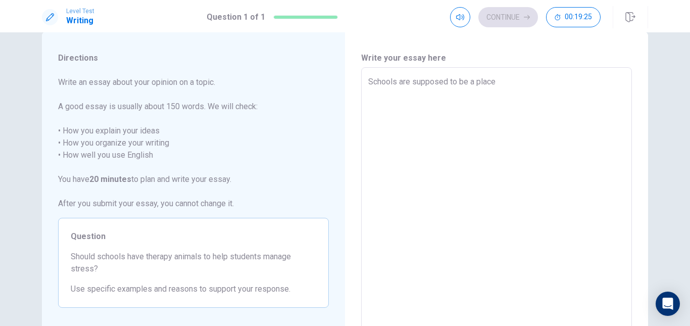
type textarea "Schools are supposed to be a place"
type textarea "x"
type textarea "Schools are supposed to be a place w"
type textarea "x"
type textarea "Schools are supposed to be a place wh"
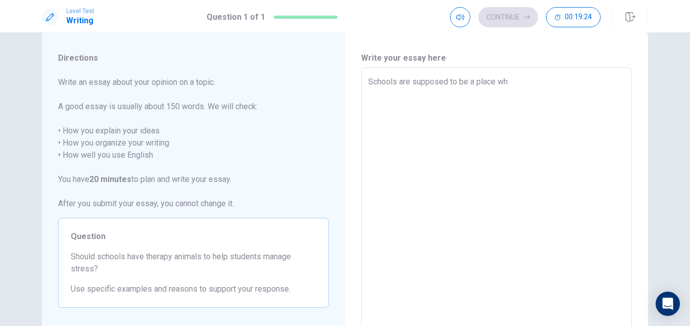
type textarea "x"
type textarea "Schools are supposed to be a place whe"
type textarea "x"
type textarea "Schools are supposed to be a place wher"
type textarea "x"
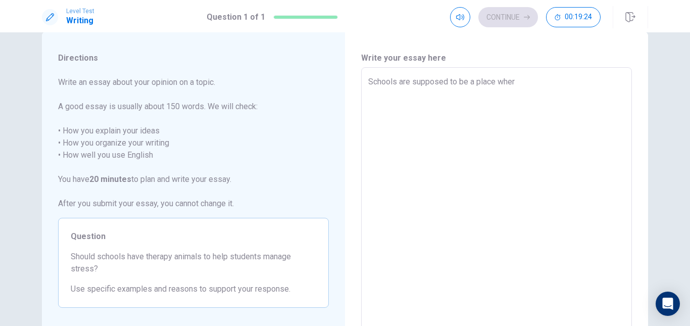
type textarea "Schools are supposed to be a place where"
type textarea "x"
type textarea "Schools are supposed to be a place where"
type textarea "x"
type textarea "Schools are supposed to be a place where s"
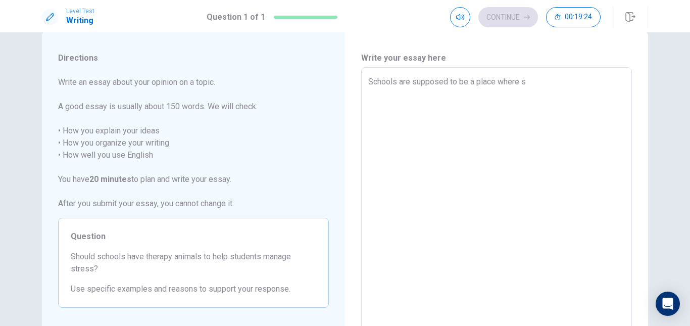
type textarea "x"
type textarea "Schools are supposed to be a place where"
type textarea "x"
type textarea "Schools are supposed to be a place where c"
type textarea "x"
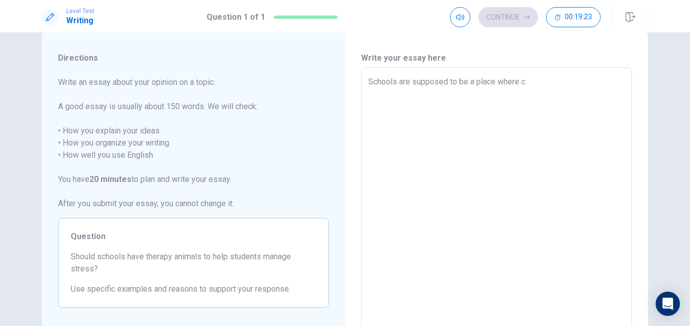
type textarea "Schools are supposed to be a place where ch"
type textarea "x"
type textarea "Schools are supposed to be a place where chi"
type textarea "x"
type textarea "Schools are supposed to be a place where child"
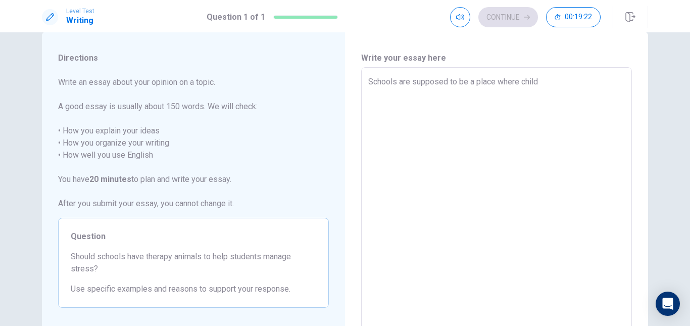
type textarea "x"
type textarea "Schools are supposed to be a place where [PERSON_NAME]"
type textarea "x"
type textarea "Schools are supposed to be a place where childre"
type textarea "x"
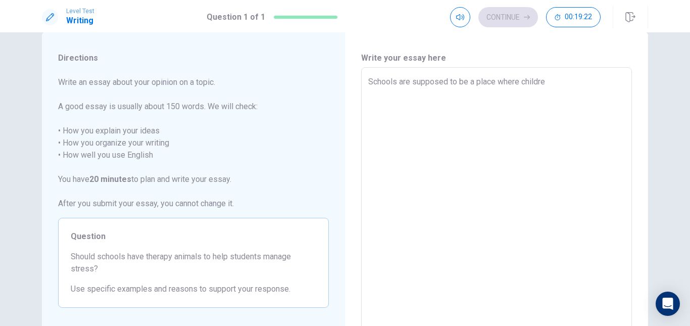
type textarea "Schools are supposed to be a place where children"
type textarea "x"
type textarea "Schools are supposed to be a place where children"
type textarea "x"
type textarea "Schools are supposed to be a place where children a"
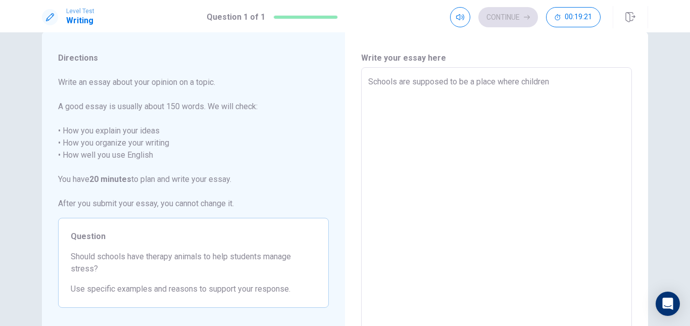
type textarea "x"
type textarea "Schools are supposed to be a place where children a"
type textarea "x"
type textarea "Schools are supposed to be a place where children a"
type textarea "x"
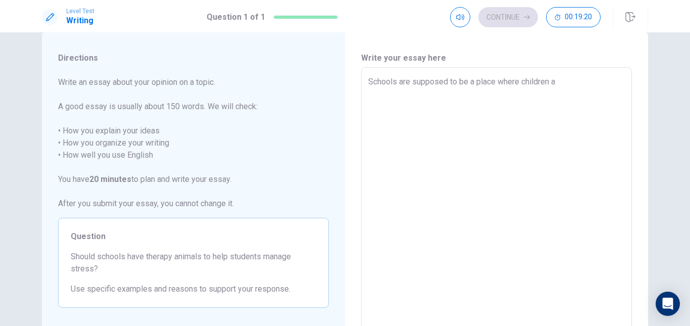
type textarea "Schools are supposed to be a place where children a"
type textarea "x"
type textarea "Schools are supposed to be a place where children aa"
type textarea "x"
type textarea "Schools are supposed to be a place where children aar"
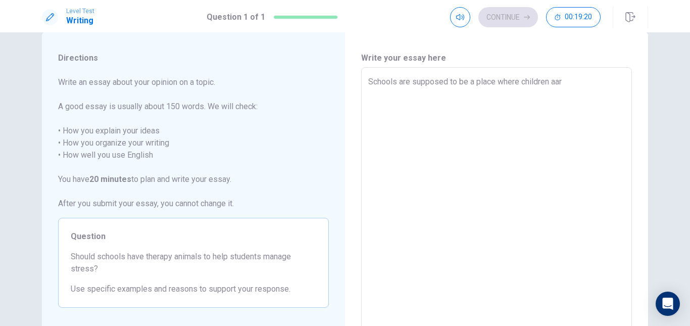
type textarea "x"
type textarea "Schools are supposed to be a place where children aare"
type textarea "x"
type textarea "Schools are supposed to be a place where children aar"
type textarea "x"
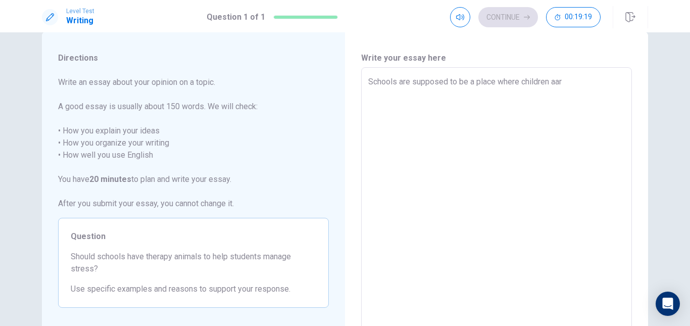
type textarea "Schools are supposed to be a place where children aa"
type textarea "x"
type textarea "Schools are supposed to be a place where children a"
type textarea "x"
type textarea "Schools are supposed to be a place where children ar"
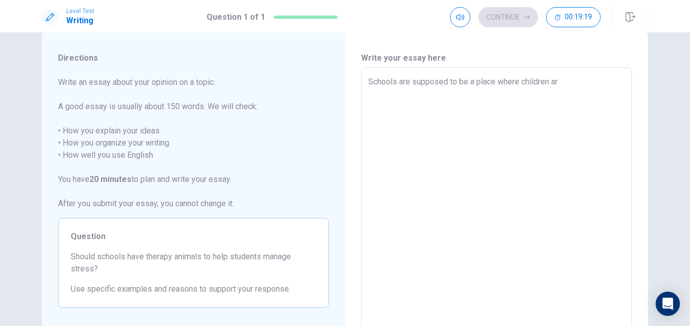
type textarea "x"
type textarea "Schools are supposed to be a place where children are"
type textarea "x"
type textarea "Schools are supposed to be a place where children are"
type textarea "x"
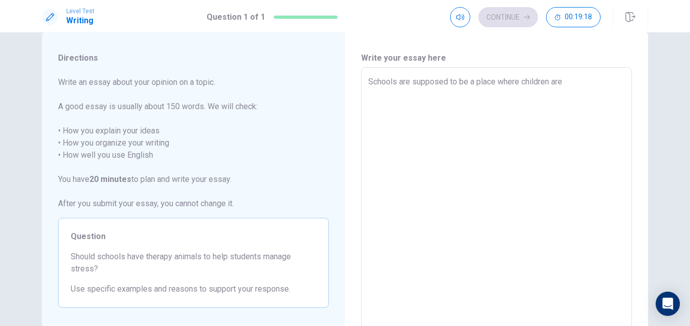
type textarea "Schools are supposed to be a place where children are a"
type textarea "x"
type textarea "Schools are supposed to be a place where children are aw"
type textarea "x"
type textarea "Schools are supposed to be a place where children are awa"
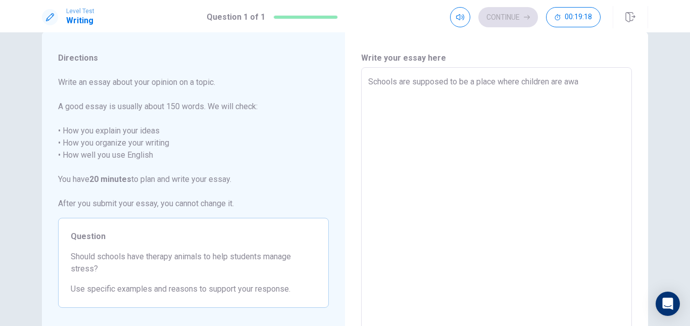
type textarea "x"
type textarea "Schools are supposed to be a place where children are away"
type textarea "x"
type textarea "Schools are supposed to be a place where children are away"
type textarea "x"
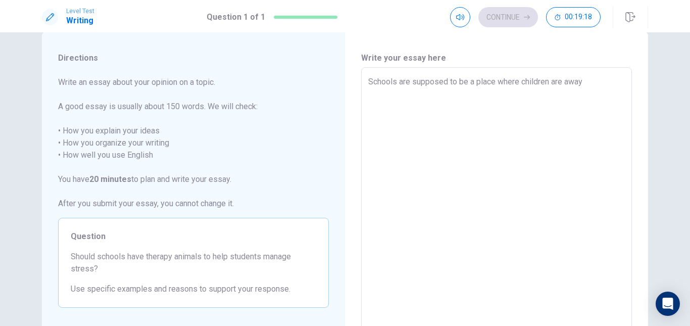
type textarea "Schools are supposed to be a place where children are away f"
type textarea "x"
type textarea "Schools are supposed to be a place where children are away fr"
type textarea "x"
type textarea "Schools are supposed to be a place where children are away from"
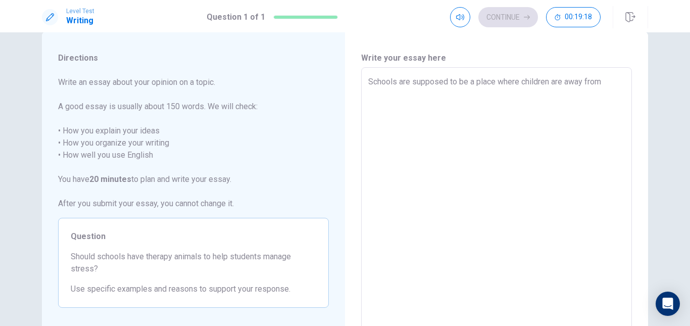
type textarea "x"
type textarea "Schools are supposed to be a place where children are away from a"
type textarea "x"
type textarea "Schools are supposed to be a place where children are away from ac"
type textarea "x"
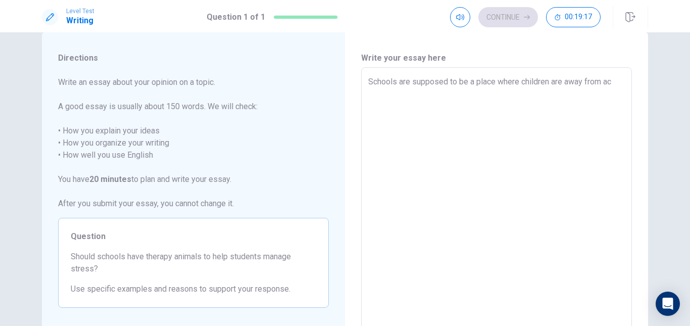
type textarea "Schools are supposed to be a place where children are away from aca"
type textarea "x"
type textarea "Schools are supposed to be a place where children are away from acad"
type textarea "x"
type textarea "Schools are supposed to be a place where children are away from acade"
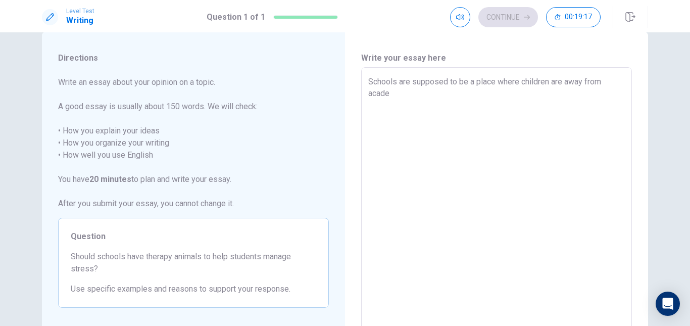
type textarea "x"
type textarea "Schools are supposed to be a place where children are away from academ"
type textarea "x"
type textarea "Schools are supposed to be a place where children are away from academi"
type textarea "x"
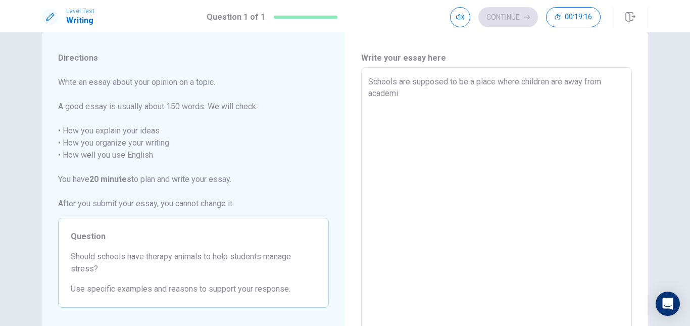
type textarea "Schools are supposed to be a place where children are away from academic"
type textarea "x"
type textarea "Schools are supposed to be a place where children are away from academic"
type textarea "x"
type textarea "Schools are supposed to be a place where children are away from academic s"
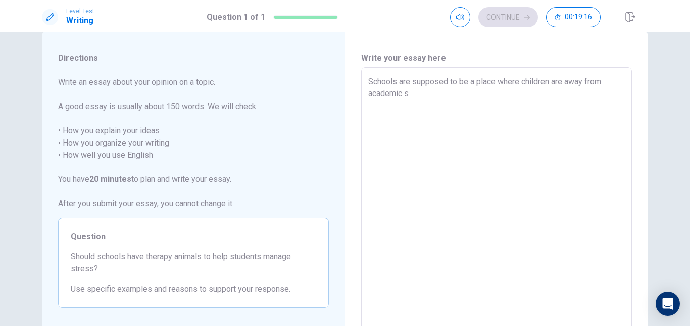
type textarea "x"
type textarea "Schools are supposed to be a place where children are away from academic st"
type textarea "x"
type textarea "Schools are supposed to be a place where children are away from academic str"
type textarea "x"
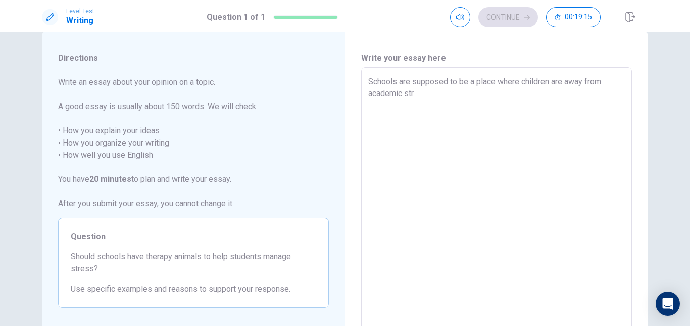
type textarea "Schools are supposed to be a place where children are away from academic stre"
type textarea "x"
type textarea "Schools are supposed to be a place where children are away from academic stres"
type textarea "x"
type textarea "Schools are supposed to be a place where children are away from academic stress"
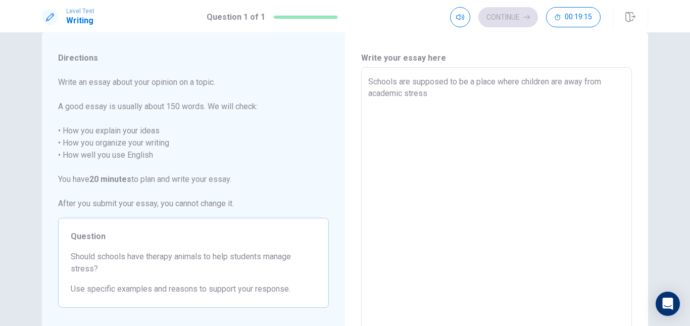
type textarea "x"
type textarea "Schools are supposed to be a place where children are away from academic stress"
type textarea "x"
click at [400, 93] on textarea "Schools are supposed to be a place where children are away from academic stress" at bounding box center [496, 207] width 257 height 263
type textarea "Schools are supposed to be a place where children are away from academi stress"
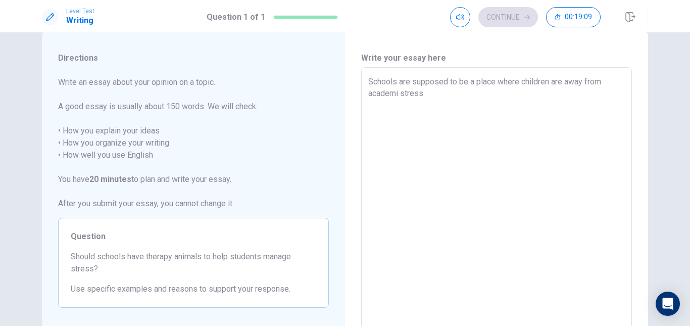
type textarea "x"
type textarea "Schools are supposed to be a place where children are away from academ stress"
type textarea "x"
type textarea "Schools are supposed to be a place where children are away from acade stress"
type textarea "x"
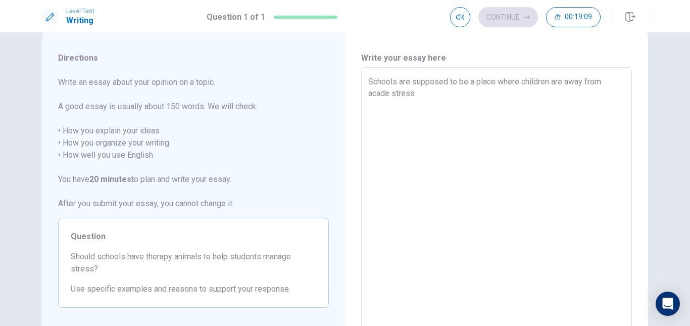
type textarea "Schools are supposed to be a place where children are away from acad stress"
type textarea "x"
type textarea "Schools are supposed to be a place where children are away from aca stress"
type textarea "x"
type textarea "Schools are supposed to be a place where children are away from ac stress"
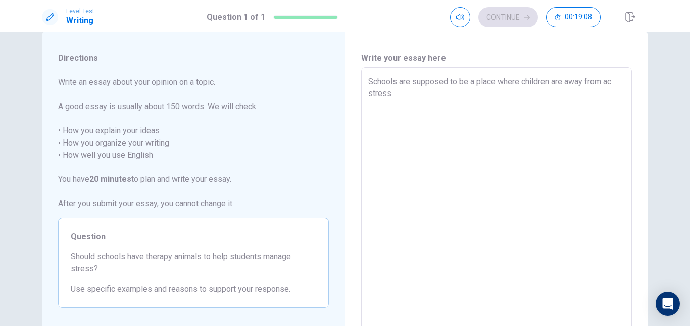
type textarea "x"
type textarea "Schools are supposed to be a place where children are away from a stress"
type textarea "x"
type textarea "Schools are supposed to be a place where children are away from stress"
type textarea "x"
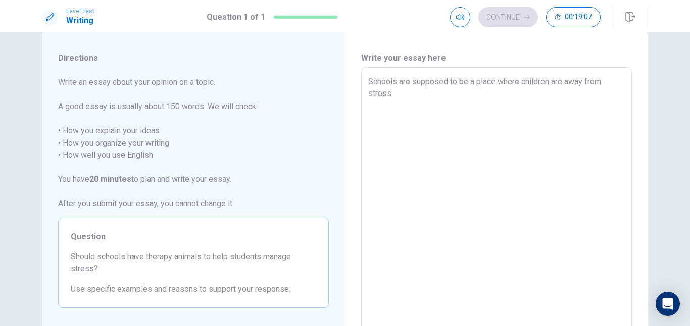
type textarea "Schools are supposed to be a place where children are away from stress"
type textarea "x"
click at [400, 93] on textarea "Schools are supposed to be a place where children are away from stress" at bounding box center [496, 207] width 257 height 263
type textarea "Schools are supposed to be a place where children are away from stress"
type textarea "x"
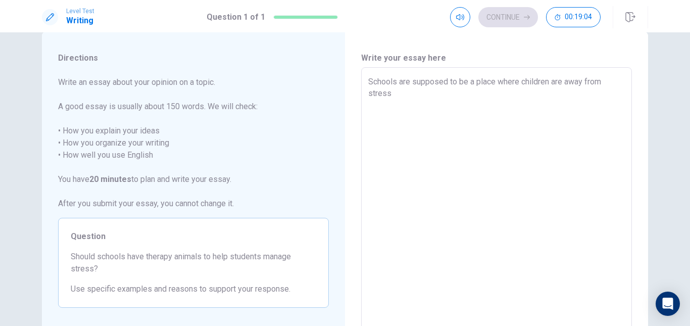
type textarea "Schools are supposed to be a place where children are away from stres"
type textarea "x"
type textarea "Schools are supposed to be a place where children are away from stre"
type textarea "x"
type textarea "Schools are supposed to be a place where children are away from str"
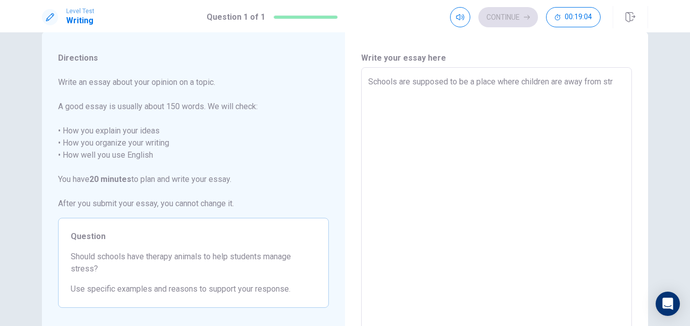
type textarea "x"
type textarea "Schools are supposed to be a place where children are away from st"
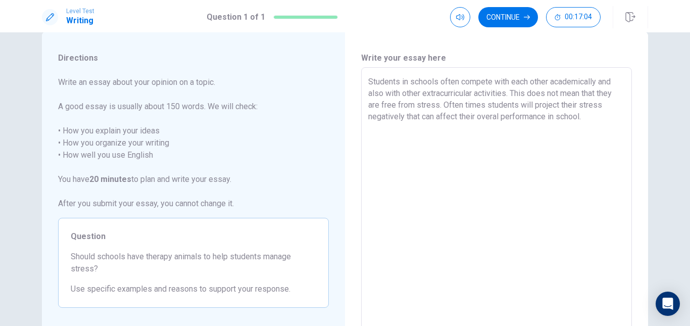
click at [500, 117] on textarea "Students in schools often compete with each other academically and also with ot…" at bounding box center [496, 207] width 257 height 263
click at [599, 117] on textarea "Students in schools often compete with each other academically and also with ot…" at bounding box center [496, 207] width 257 height 263
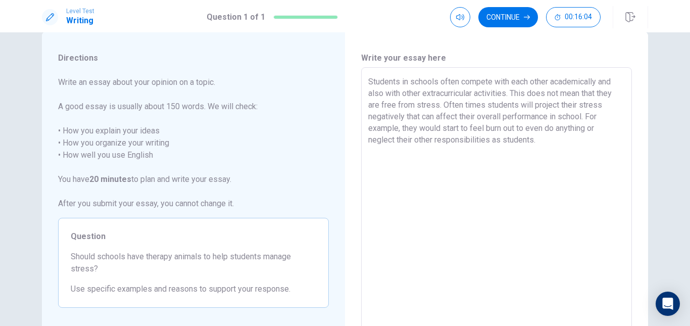
click at [502, 129] on textarea "Students in schools often compete with each other academically and also with ot…" at bounding box center [496, 207] width 257 height 263
click at [542, 141] on textarea "Students in schools often compete with each other academically and also with ot…" at bounding box center [496, 207] width 257 height 263
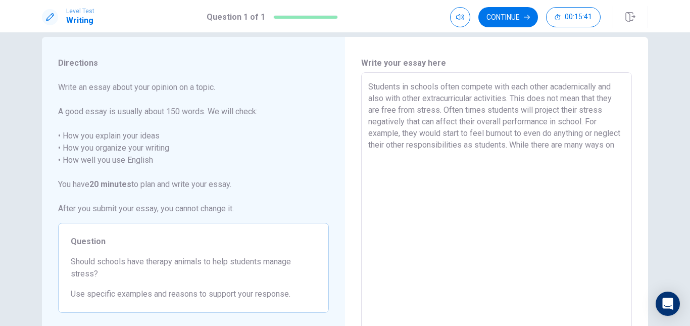
scroll to position [12, 0]
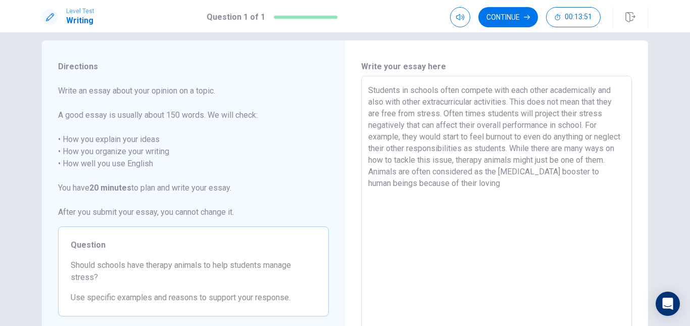
click at [511, 188] on textarea "Students in schools often compete with each other academically and also with ot…" at bounding box center [496, 215] width 257 height 263
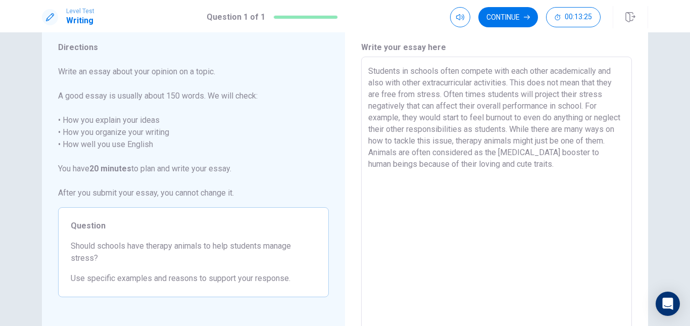
scroll to position [32, 0]
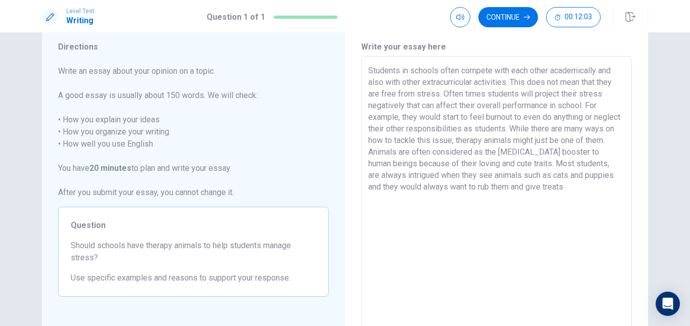
click at [546, 186] on textarea "Students in schools often compete with each other academically and also with ot…" at bounding box center [496, 196] width 257 height 263
click at [543, 186] on textarea "Students in schools often compete with each other academically and also with ot…" at bounding box center [496, 196] width 257 height 263
click at [592, 185] on textarea "Students in schools often compete with each other academically and also with ot…" at bounding box center [496, 196] width 257 height 263
click at [598, 197] on textarea "Students in schools often compete with each other academically and also with ot…" at bounding box center [496, 196] width 257 height 263
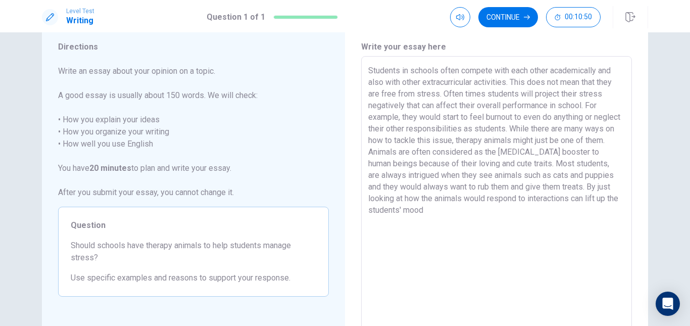
click at [378, 211] on textarea "Students in schools often compete with each other academically and also with ot…" at bounding box center [496, 196] width 257 height 263
click at [368, 212] on textarea "Students in schools often compete with each other academically and also with ot…" at bounding box center [496, 196] width 257 height 263
click at [396, 210] on textarea "Students in schools often compete with each other academically and also with ot…" at bounding box center [496, 196] width 257 height 263
click at [426, 215] on textarea "Students in schools often compete with each other academically and also with ot…" at bounding box center [496, 196] width 257 height 263
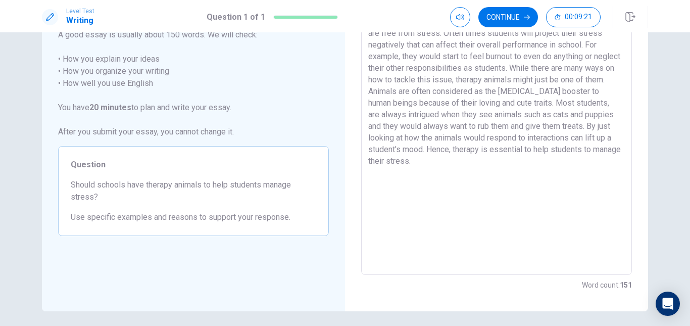
scroll to position [93, 0]
click at [569, 137] on textarea "Students in schools often compete with each other academically and also with ot…" at bounding box center [496, 135] width 257 height 263
drag, startPoint x: 569, startPoint y: 137, endPoint x: 519, endPoint y: 136, distance: 50.0
click at [519, 136] on textarea "Students in schools often compete with each other academically and also with ot…" at bounding box center [496, 135] width 257 height 263
click at [418, 150] on textarea "Students in schools often compete with each other academically and also with ot…" at bounding box center [496, 135] width 257 height 263
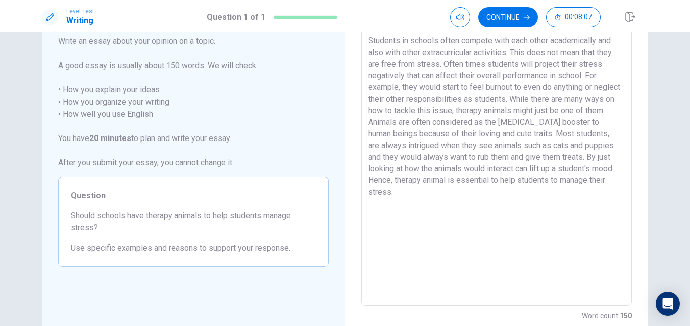
scroll to position [62, 0]
click at [457, 182] on textarea "Students in schools often compete with each other academically and also with ot…" at bounding box center [496, 165] width 257 height 263
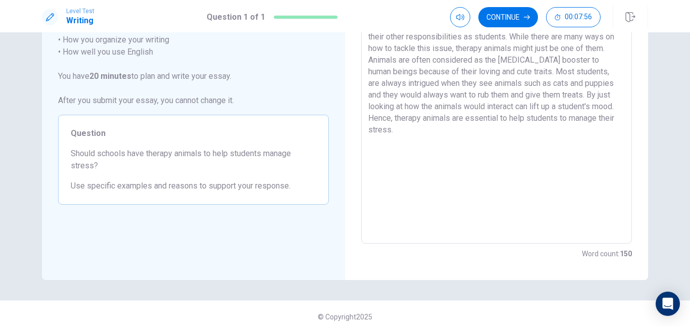
scroll to position [43, 0]
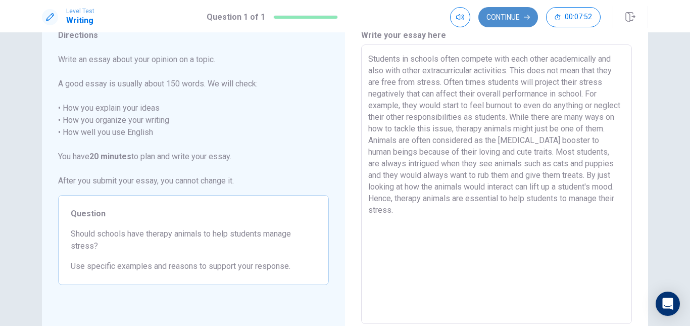
click at [503, 23] on button "Continue" at bounding box center [508, 17] width 60 height 20
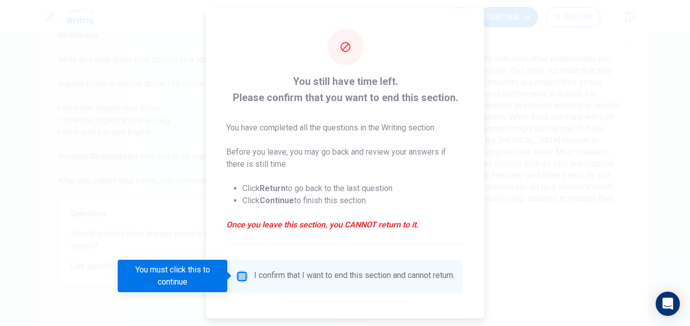
click at [242, 275] on input "You must click this to continue" at bounding box center [242, 276] width 12 height 12
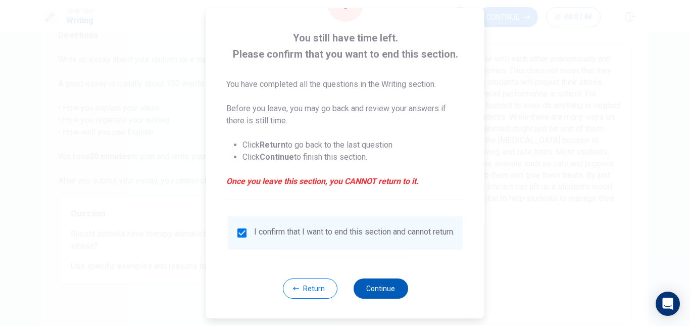
scroll to position [49, 0]
click at [385, 288] on button "Continue" at bounding box center [380, 287] width 55 height 20
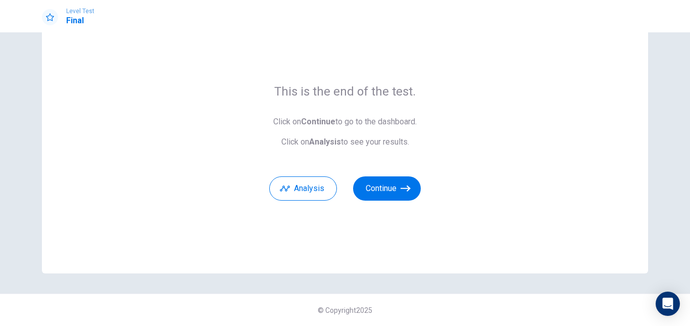
scroll to position [42, 0]
